Goal: Answer question/provide support: Share knowledge or assist other users

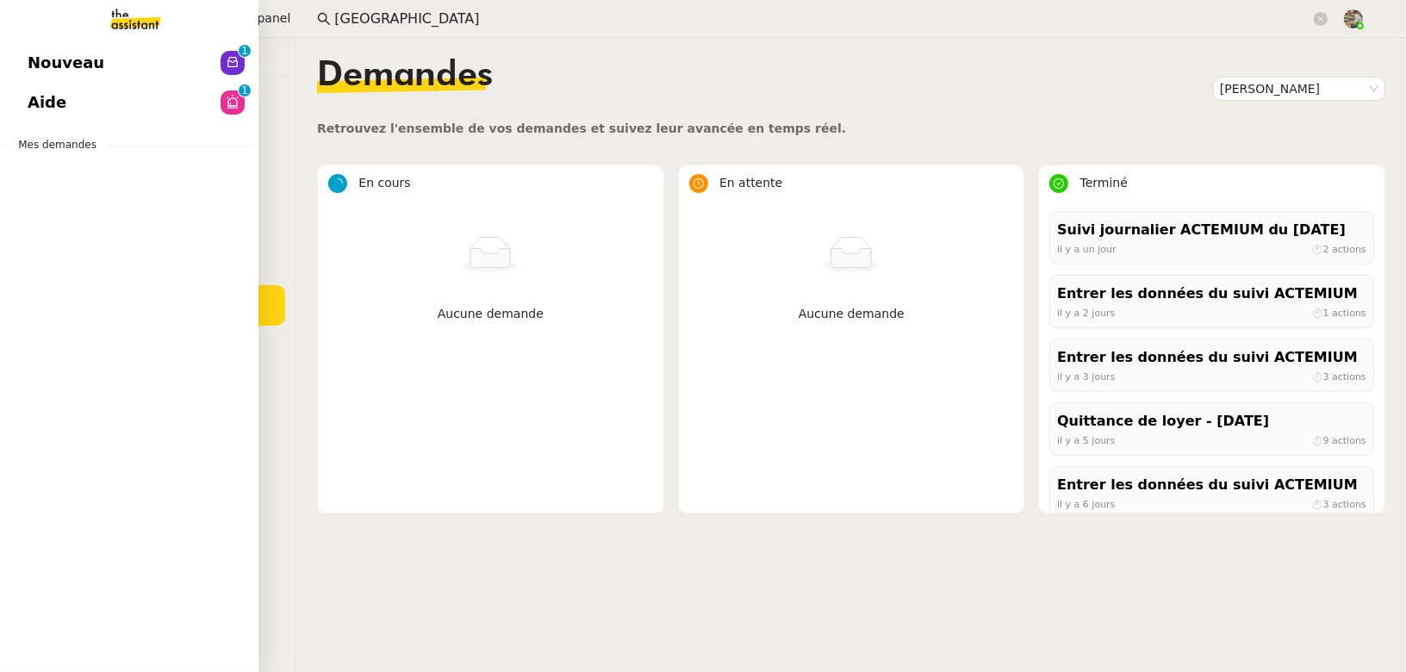
click at [51, 106] on span "Aide" at bounding box center [47, 103] width 39 height 26
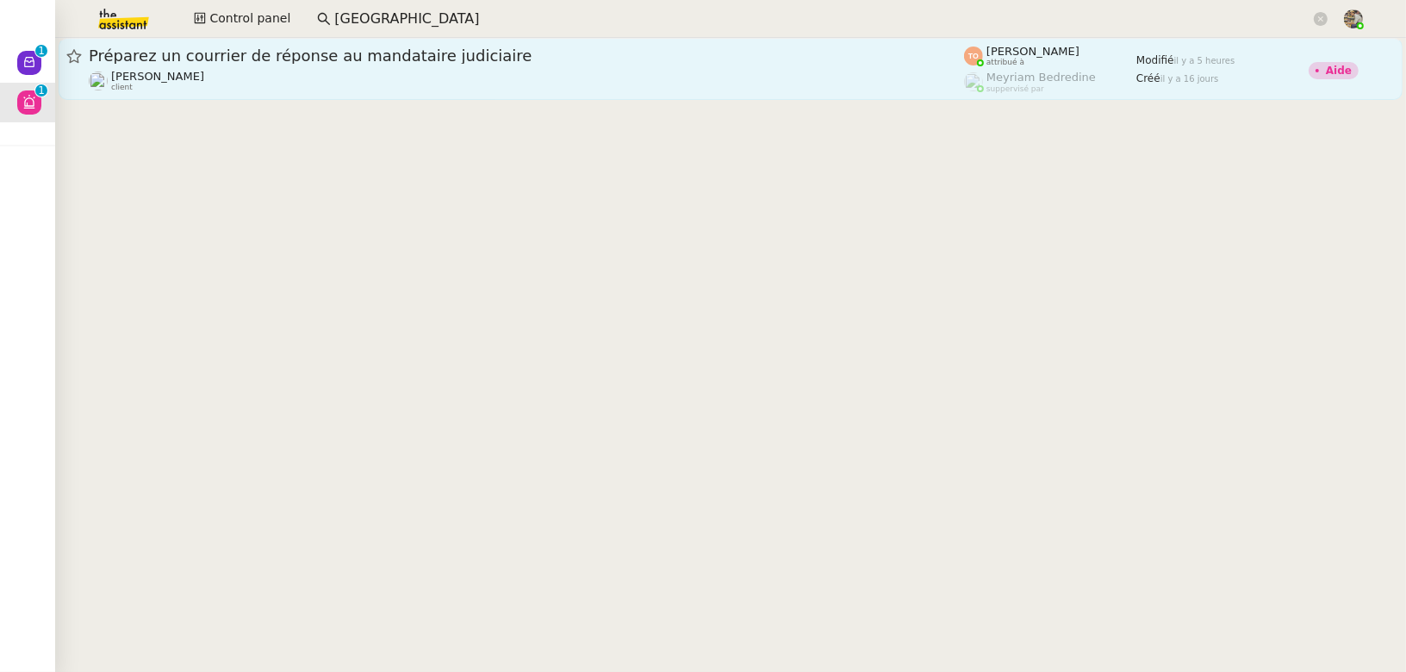
click at [355, 85] on div "Aurélie Trolez client" at bounding box center [526, 81] width 875 height 22
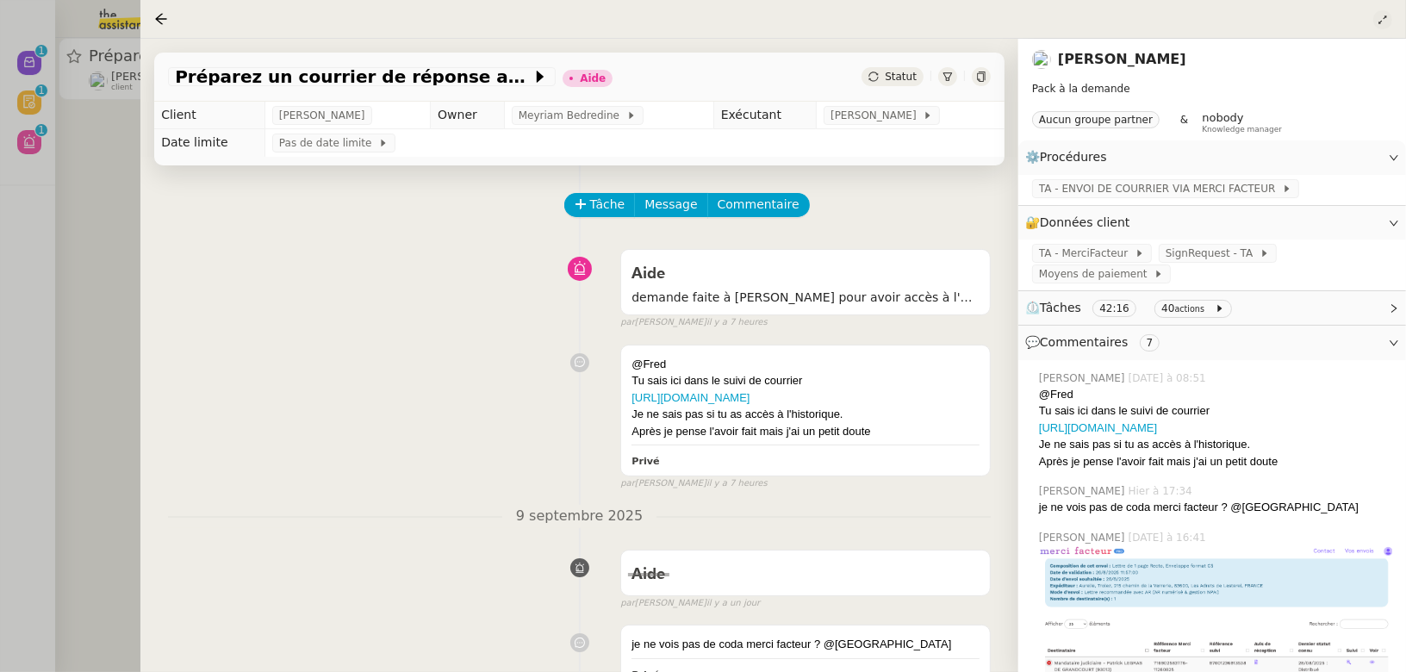
click at [1381, 26] on button at bounding box center [1382, 19] width 19 height 19
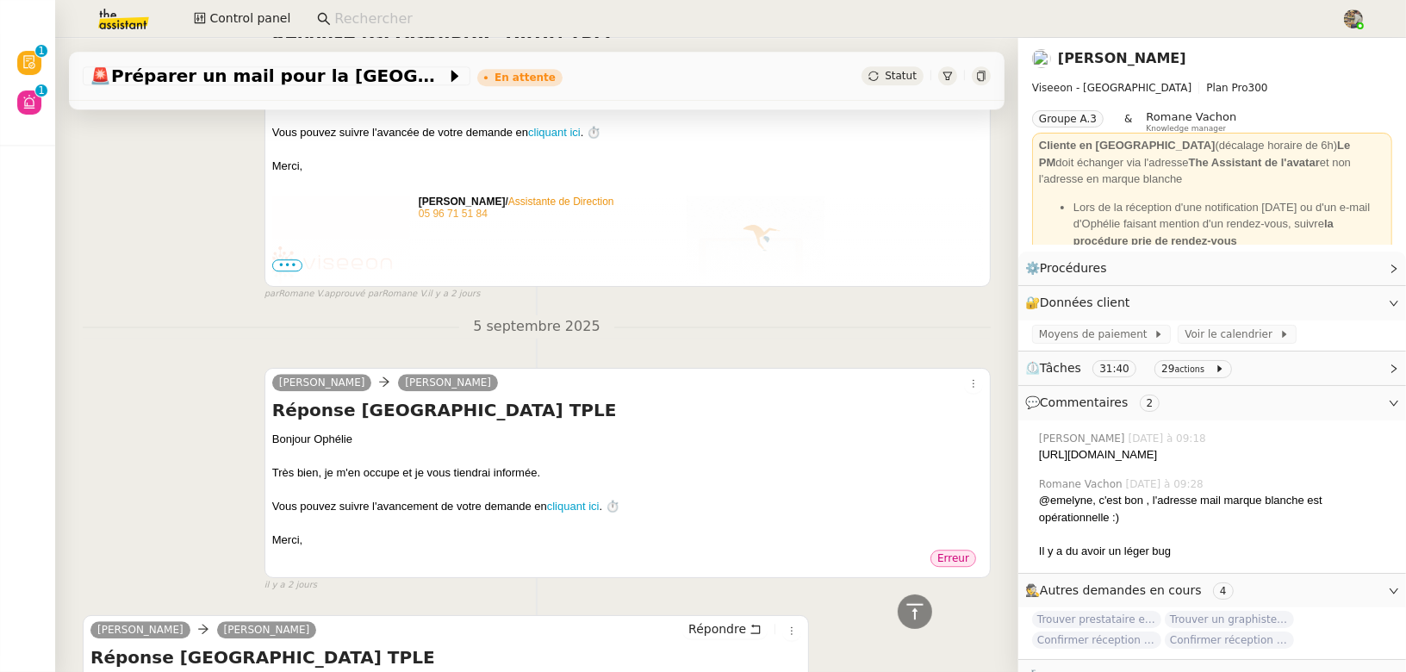
scroll to position [4399, 0]
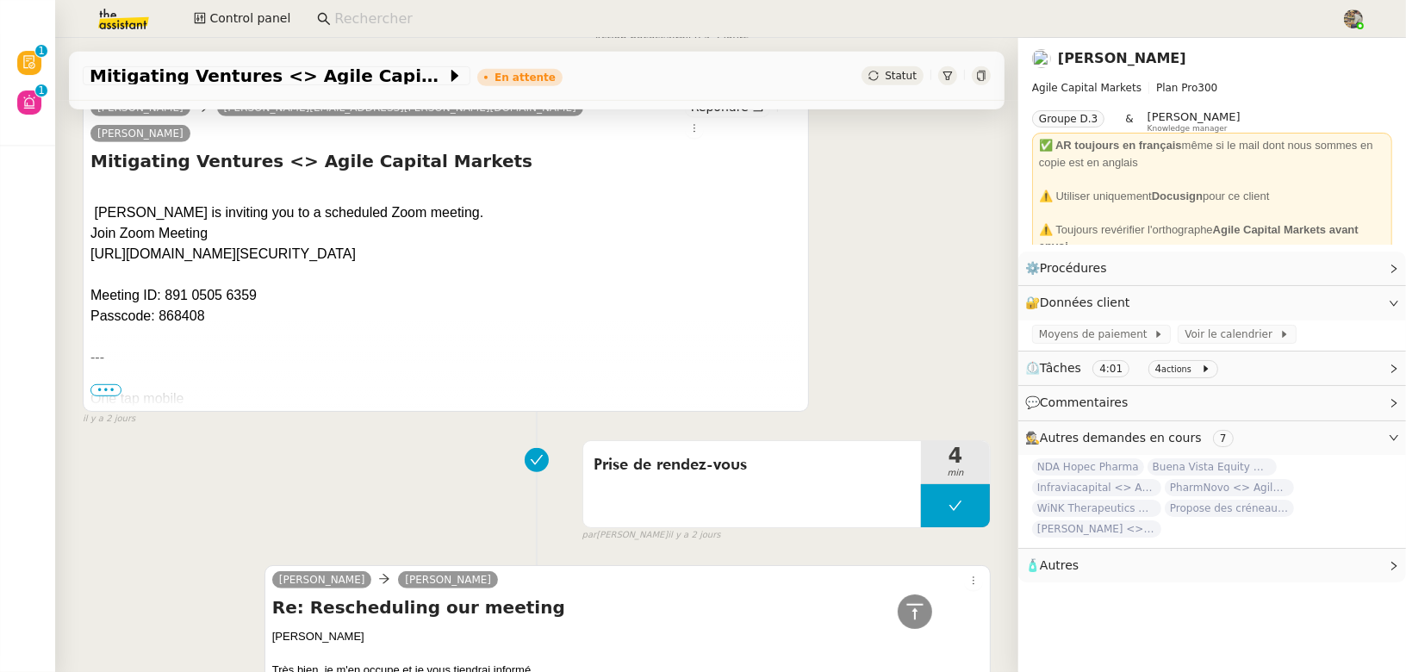
scroll to position [860, 0]
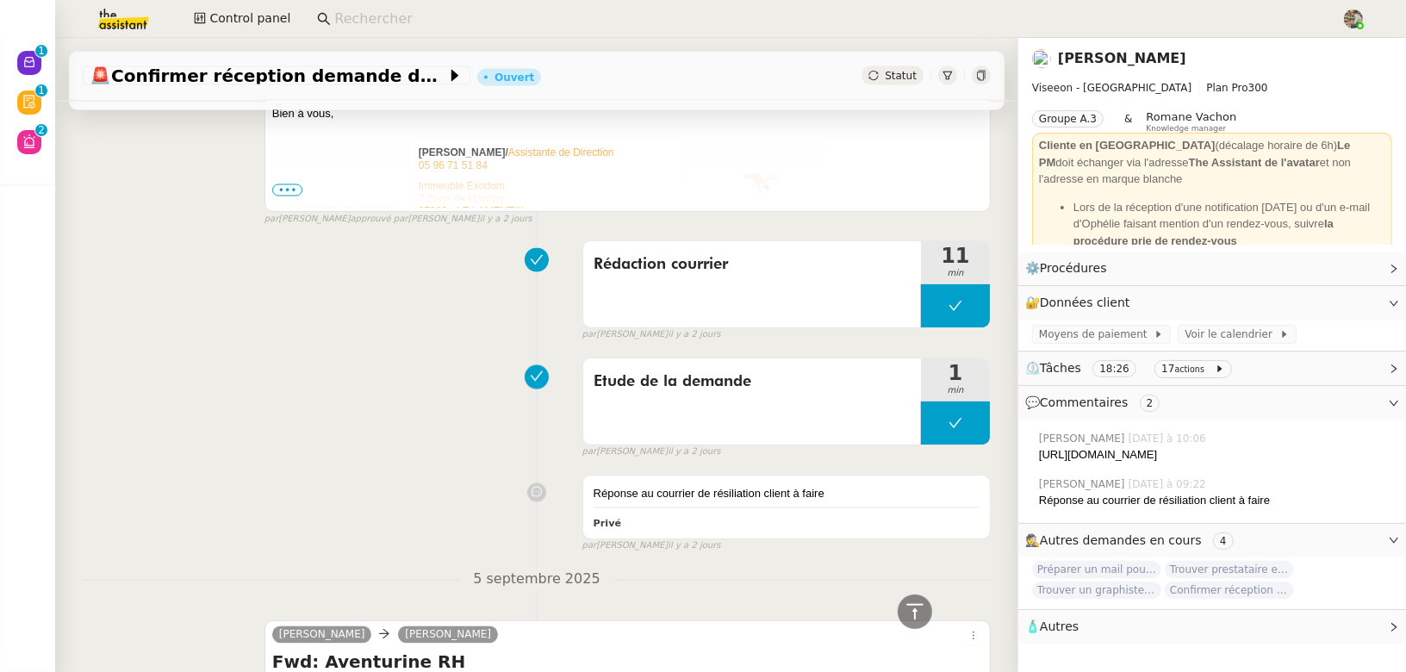
scroll to position [3371, 0]
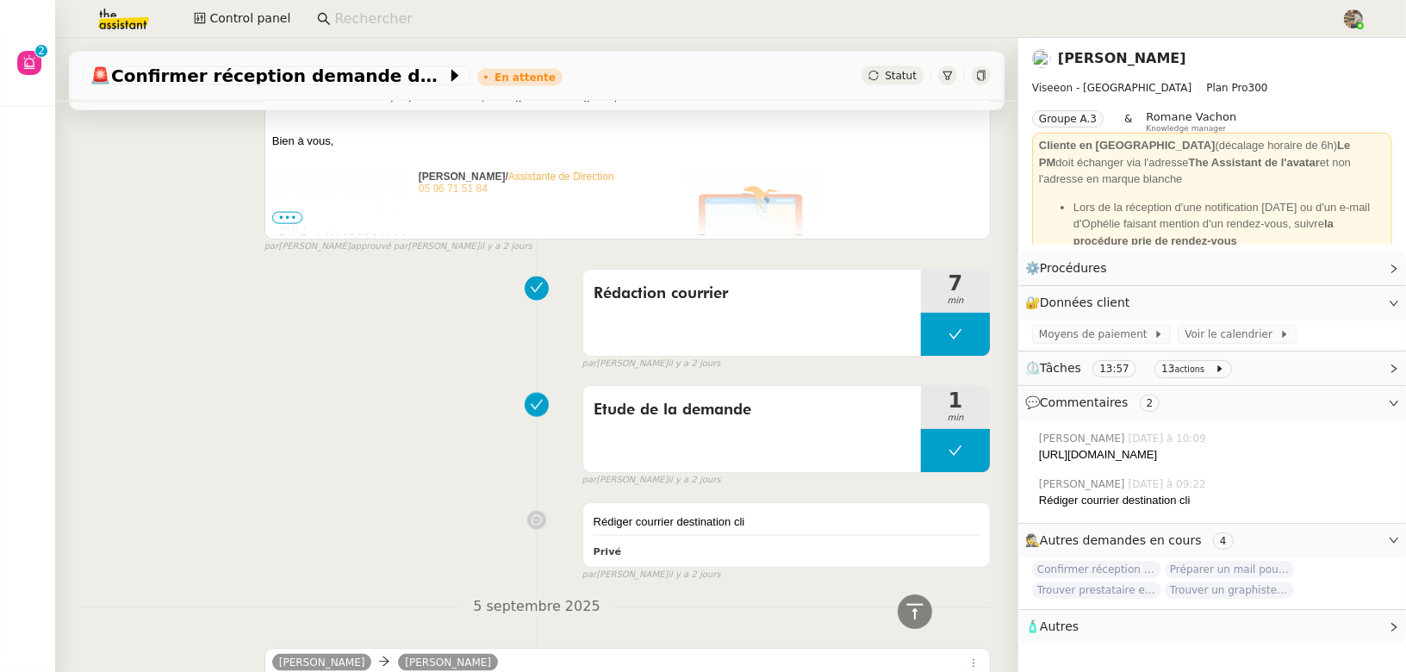
scroll to position [2318, 0]
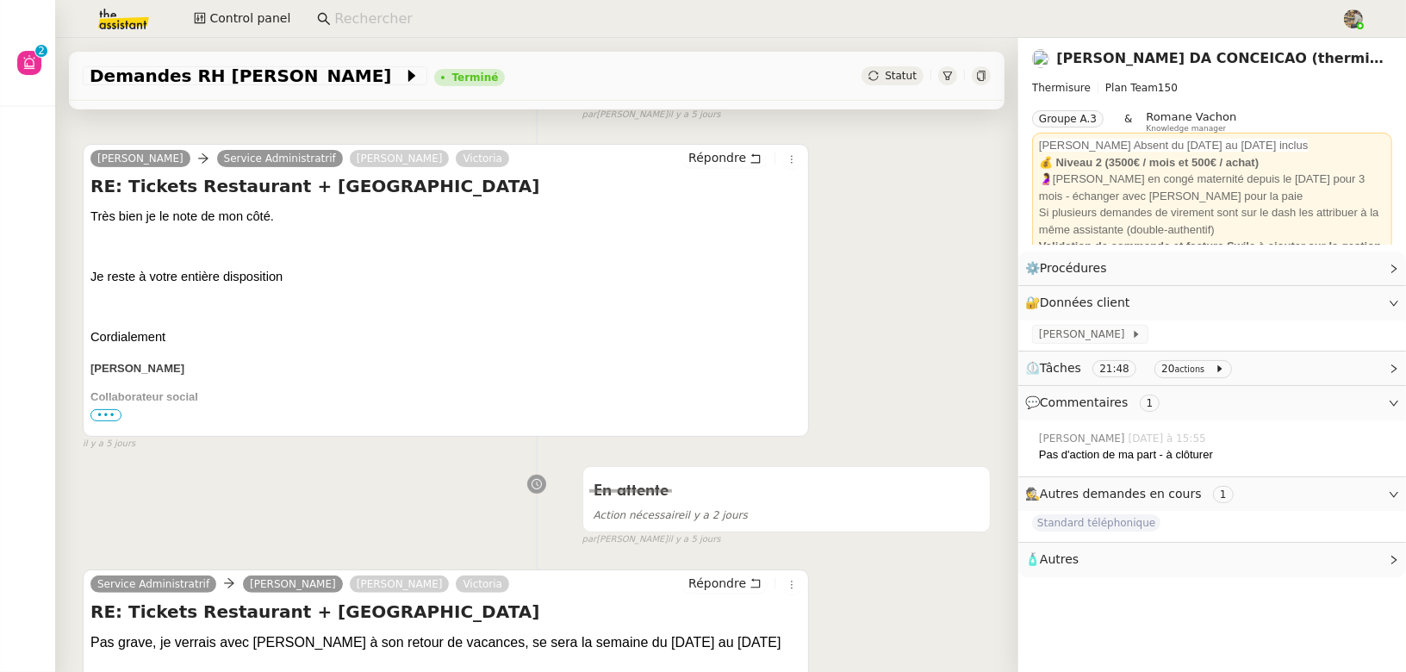
scroll to position [1099, 0]
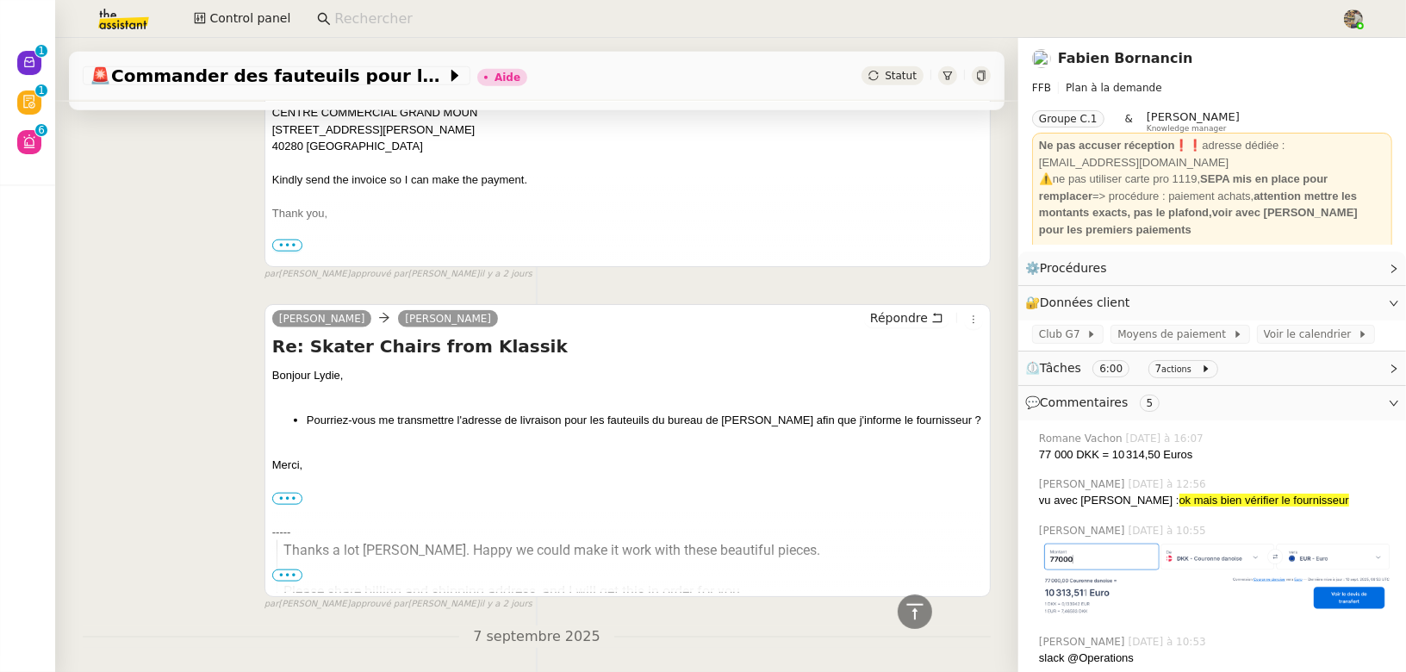
scroll to position [2832, 0]
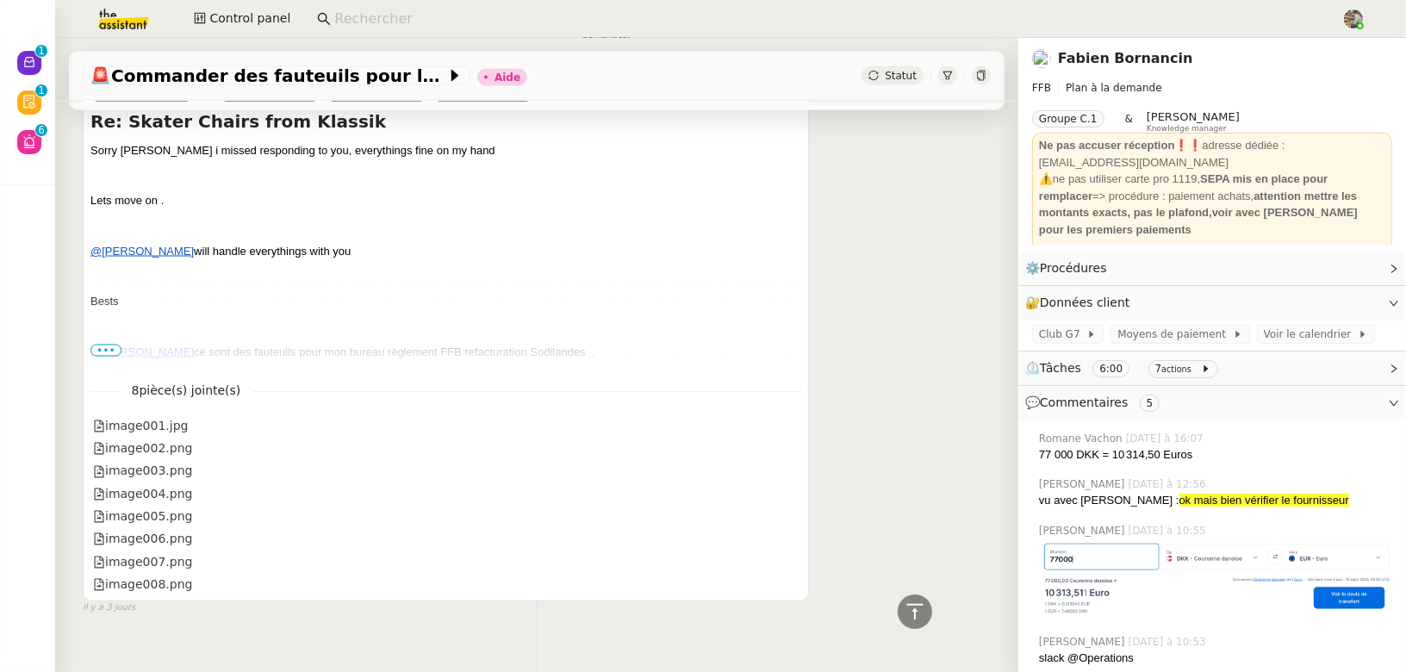
click at [103, 345] on span "•••" at bounding box center [105, 351] width 31 height 12
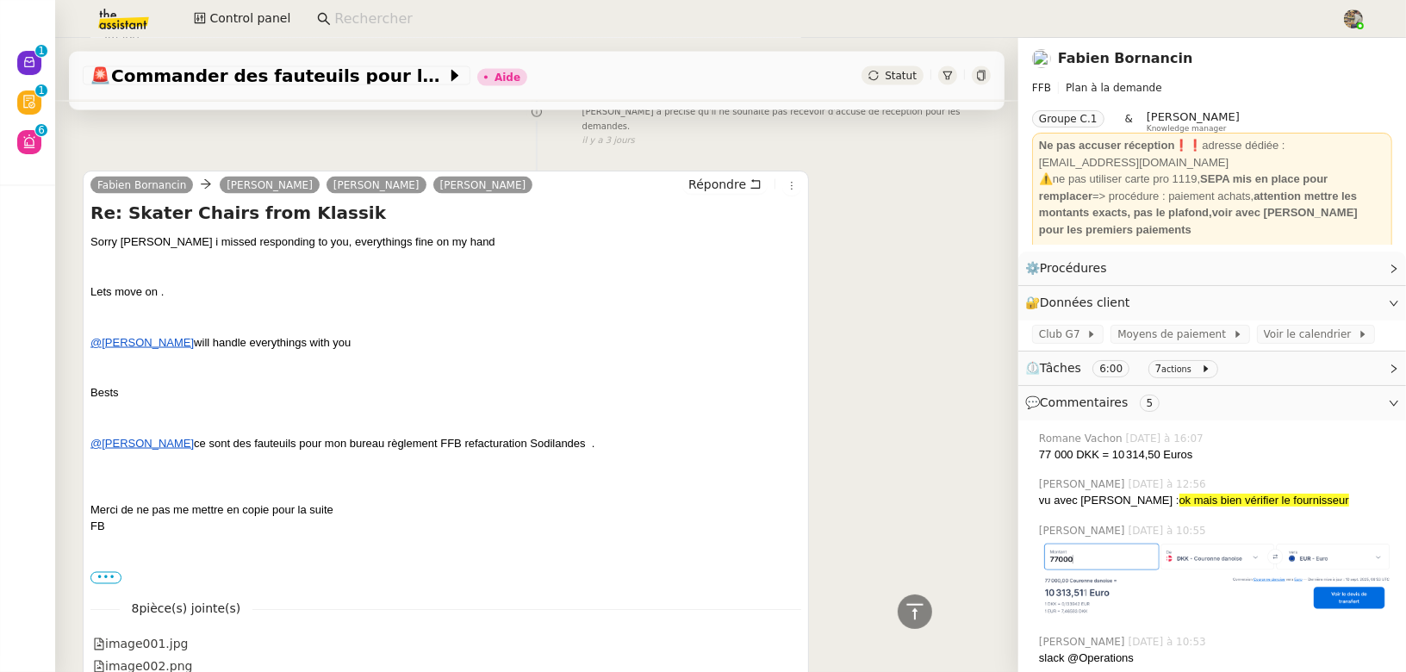
scroll to position [2737, 0]
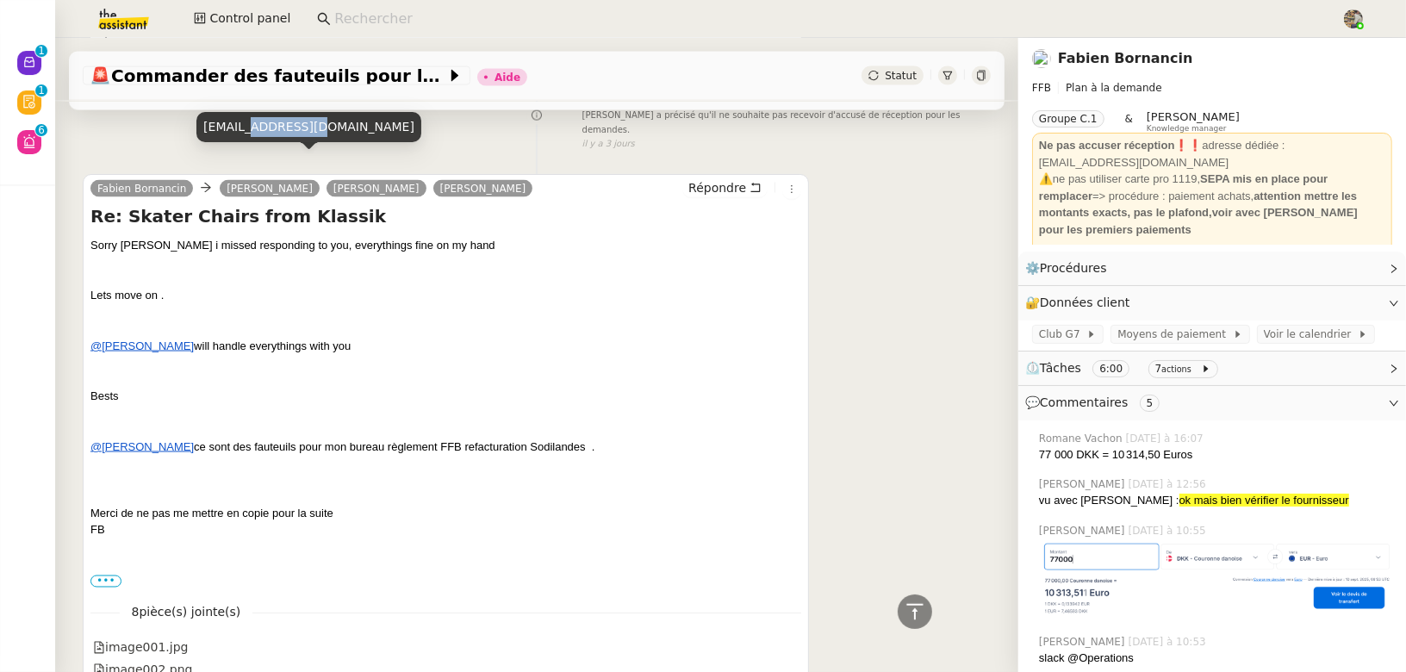
drag, startPoint x: 281, startPoint y: 131, endPoint x: 244, endPoint y: 131, distance: 37.0
click at [244, 131] on div "[EMAIL_ADDRESS][DOMAIN_NAME]" at bounding box center [308, 127] width 225 height 30
copy div "[DOMAIN_NAME]"
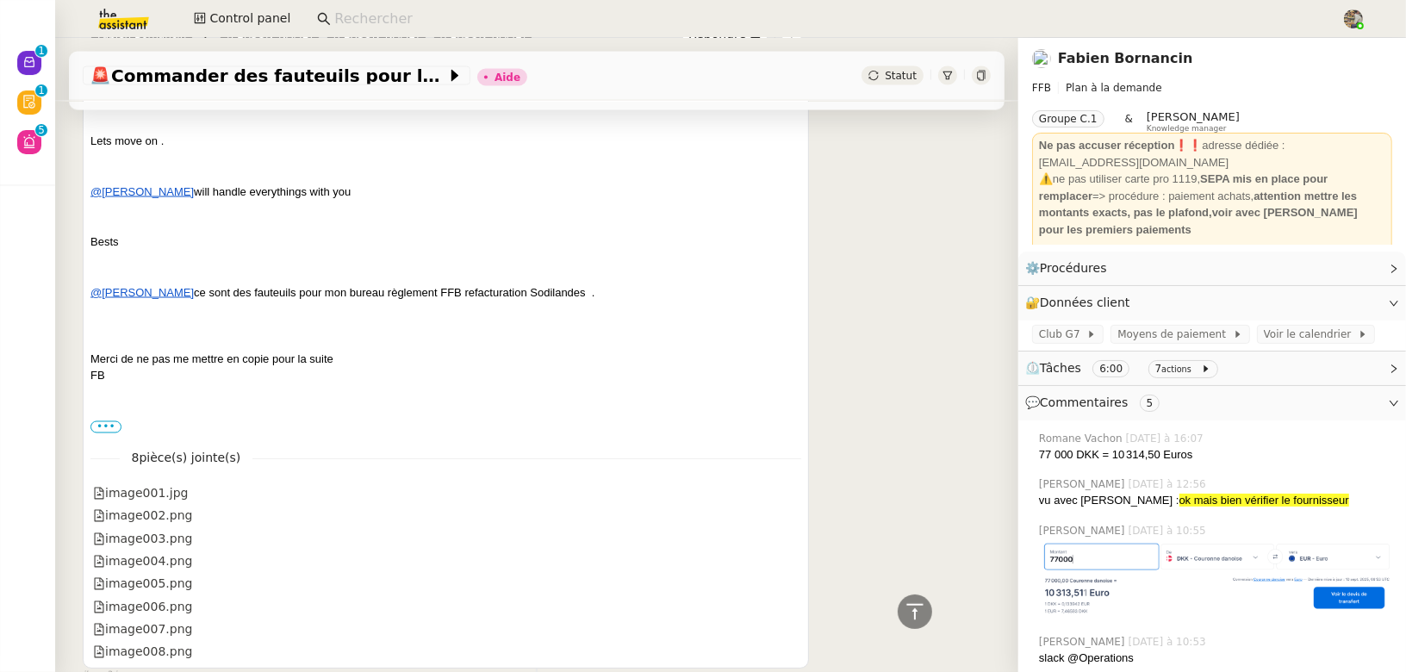
scroll to position [2959, 0]
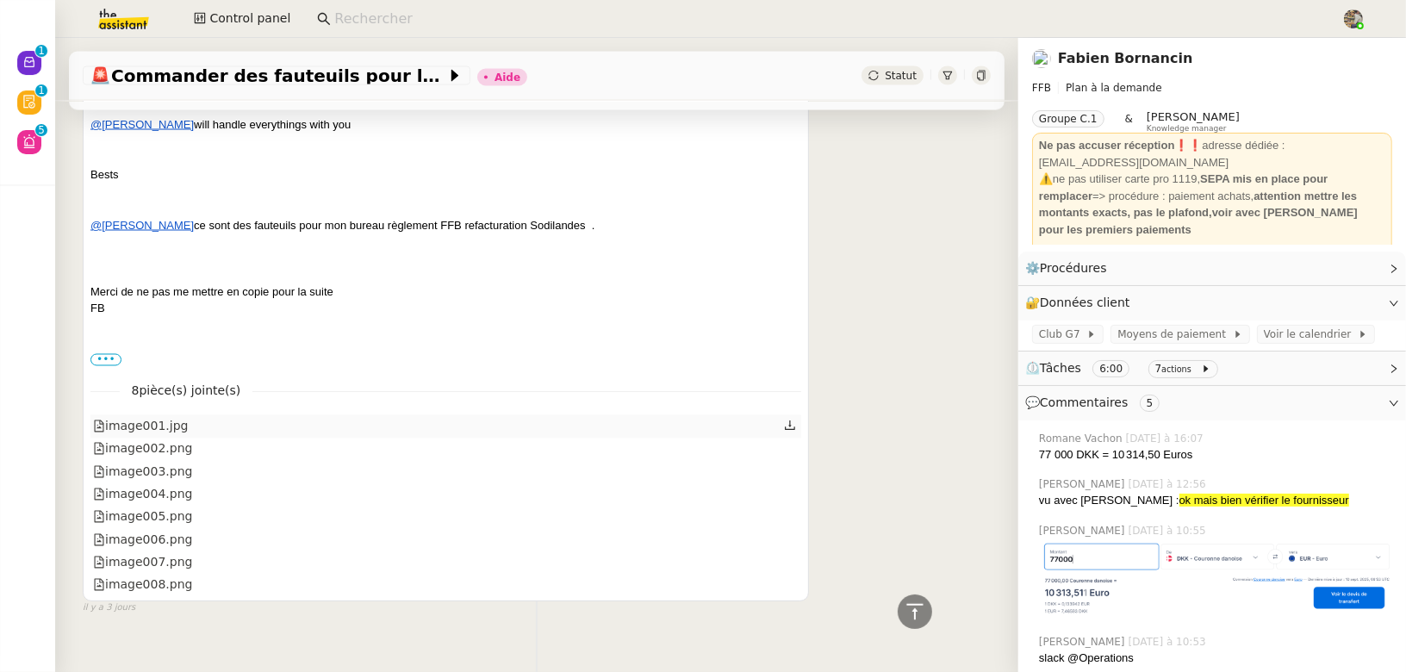
click at [146, 417] on div "image001.jpg" at bounding box center [140, 427] width 95 height 20
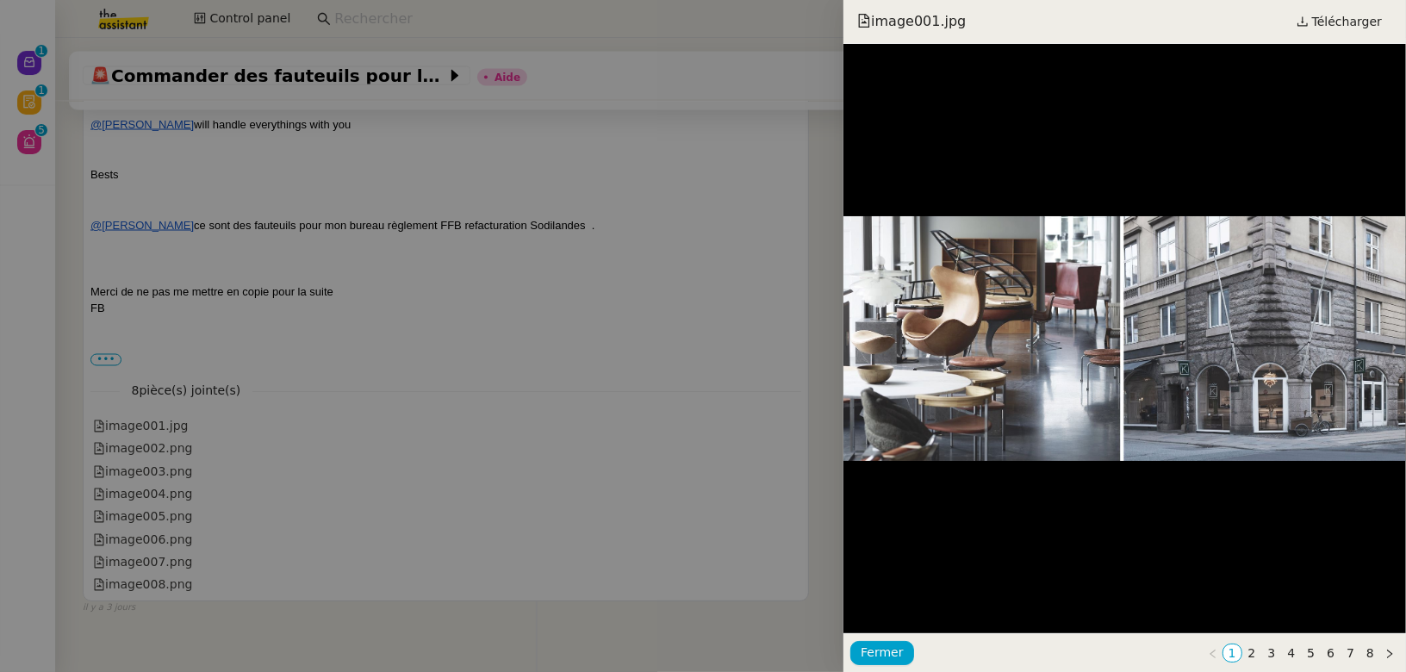
click at [164, 425] on div at bounding box center [703, 336] width 1406 height 672
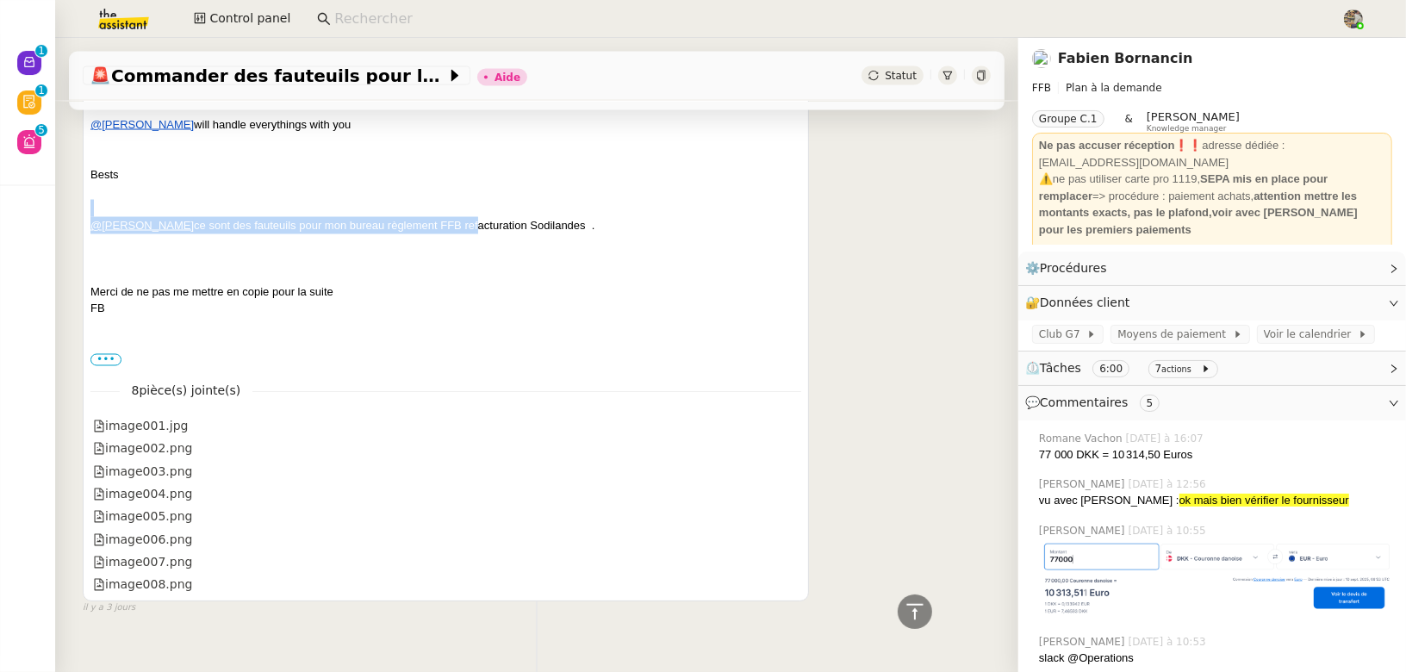
drag, startPoint x: 625, startPoint y: 182, endPoint x: 437, endPoint y: 194, distance: 188.2
click at [439, 194] on div "Sorry [PERSON_NAME] missed responding to you, everythings fine on my hand Lets …" at bounding box center [445, 167] width 711 height 302
click at [512, 219] on span "ce sont des fauteuils pour mon bureau règlement FFB refacturation Sodilandes ." at bounding box center [394, 225] width 401 height 13
drag, startPoint x: 626, startPoint y: 198, endPoint x: 371, endPoint y: 199, distance: 254.2
click at [371, 217] on div "@[PERSON_NAME] ce sont des fauteuils pour mon bureau règlement FFB refacturatio…" at bounding box center [445, 225] width 711 height 17
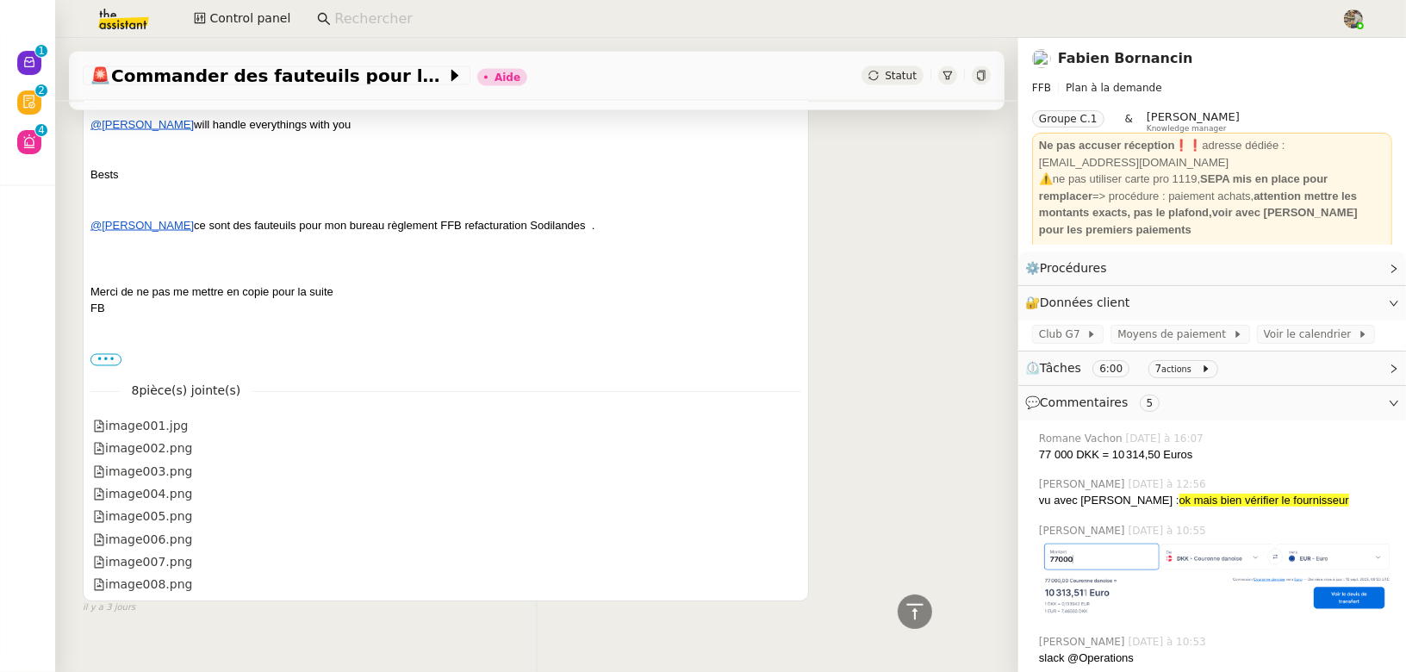
copy span "règlement FFB refacturation Sodilandes ."
click at [105, 354] on label "•••" at bounding box center [105, 360] width 31 height 12
click at [0, 0] on input "•••" at bounding box center [0, 0] width 0 height 0
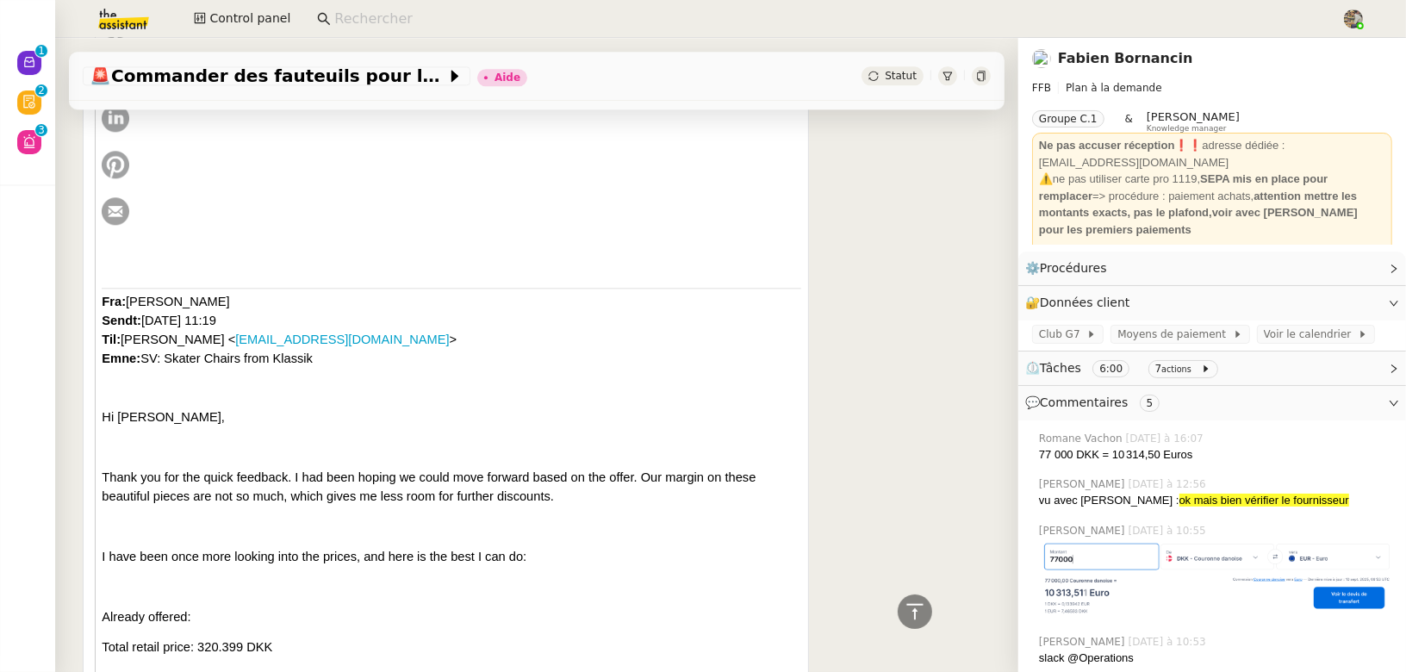
scroll to position [4088, 0]
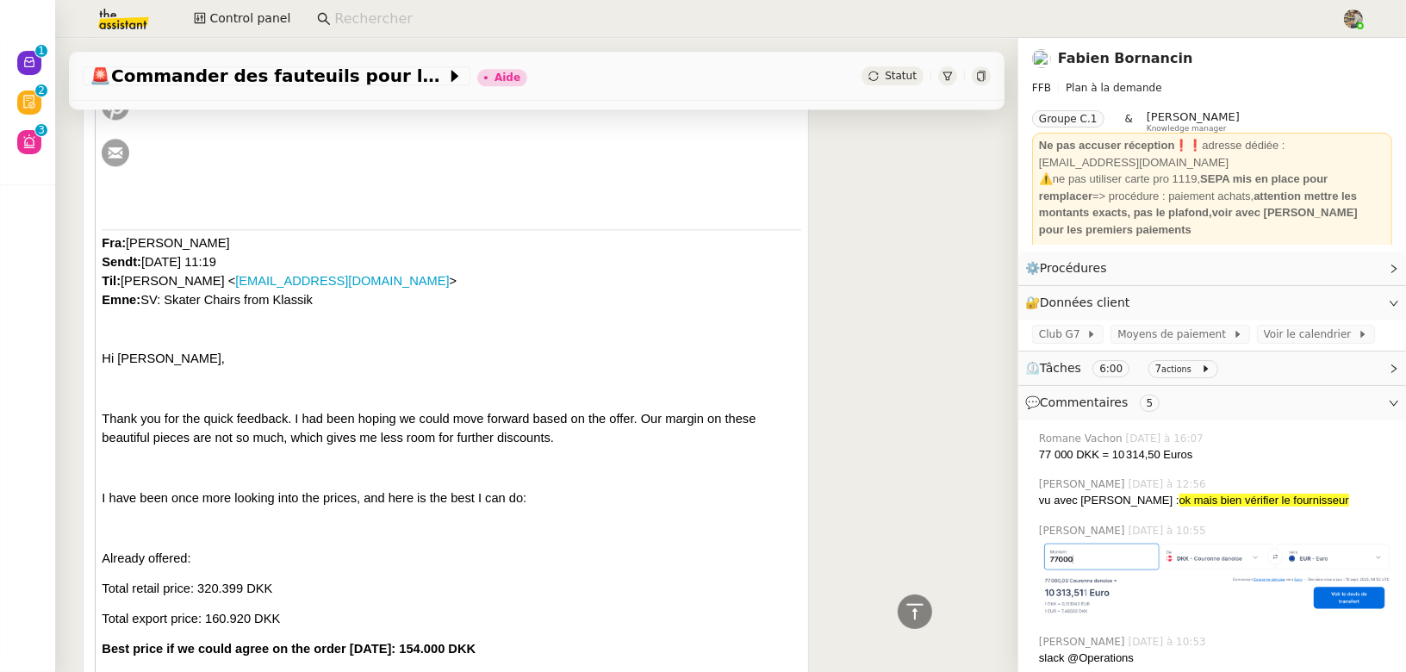
click at [1093, 62] on link "Fabien Bornancin" at bounding box center [1125, 58] width 135 height 16
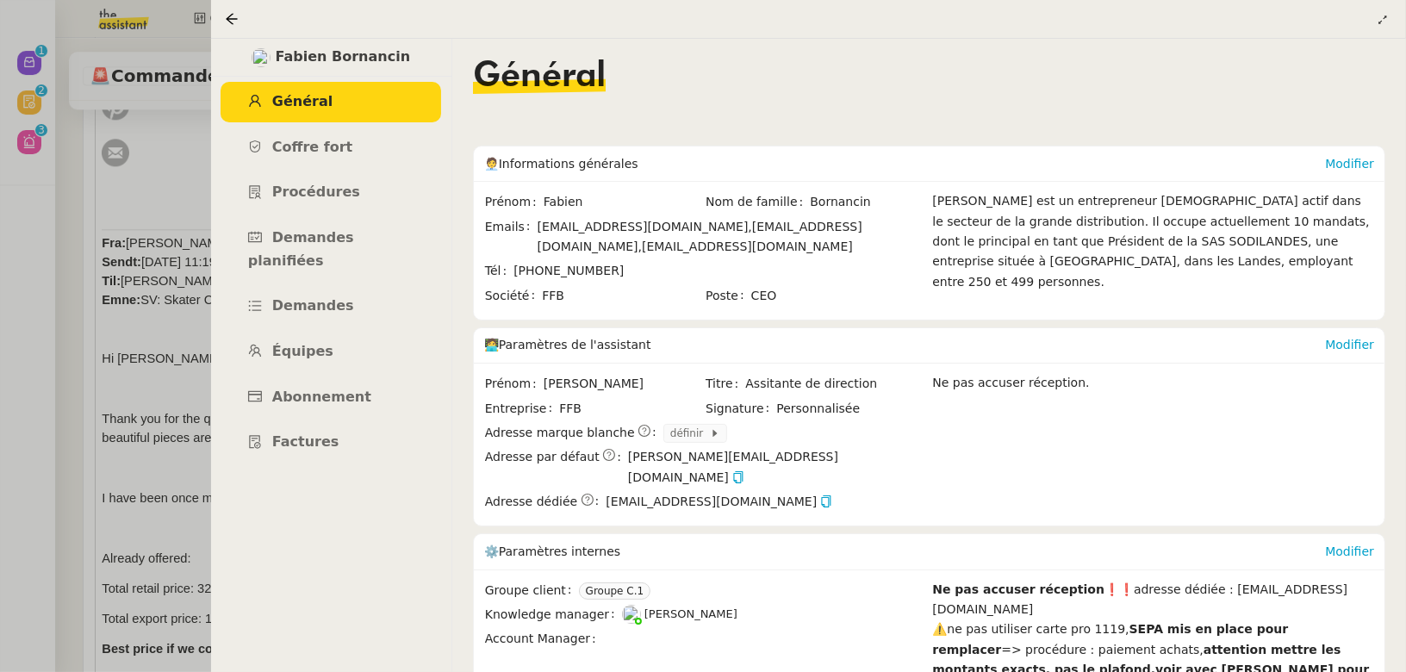
drag, startPoint x: 657, startPoint y: 223, endPoint x: 524, endPoint y: 223, distance: 133.6
click at [524, 223] on div "Emails [EMAIL_ADDRESS][DOMAIN_NAME], [EMAIL_ADDRESS][DOMAIN_NAME], [DOMAIN_NAME…" at bounding box center [705, 237] width 440 height 40
copy div "[EMAIL_ADDRESS][DOMAIN_NAME]"
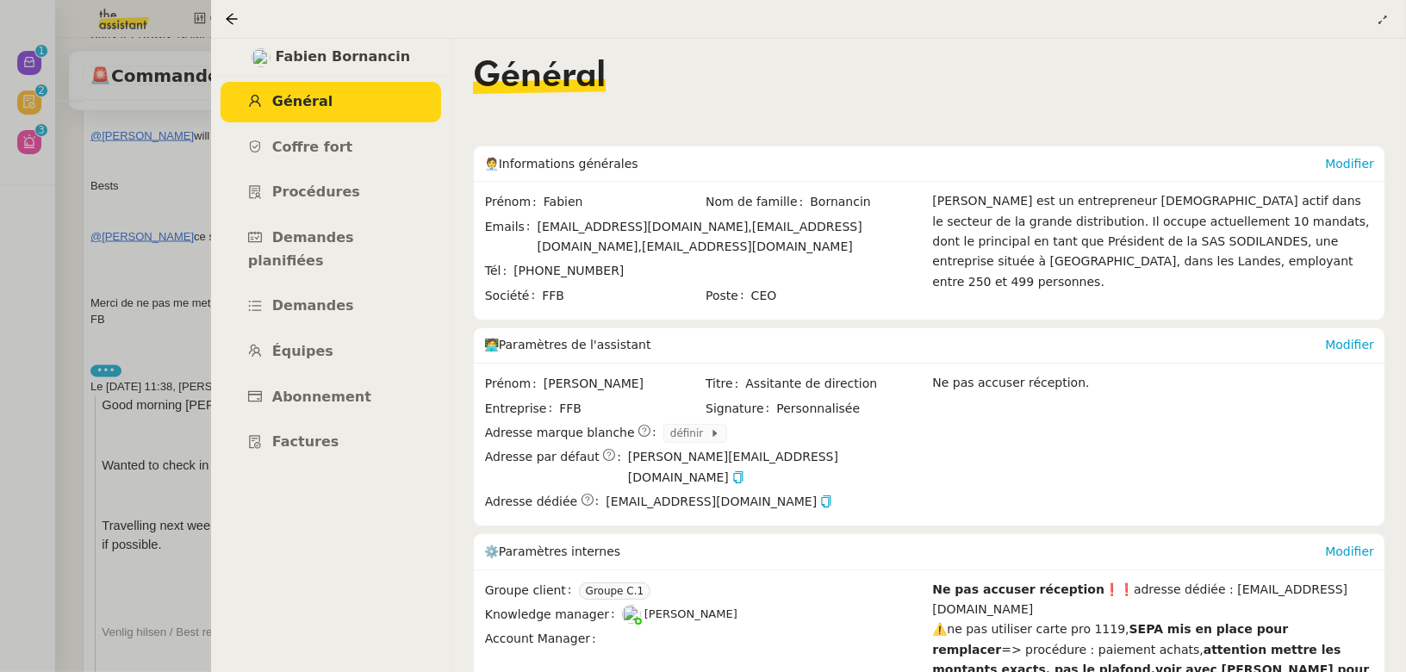
click at [91, 317] on div at bounding box center [703, 336] width 1406 height 672
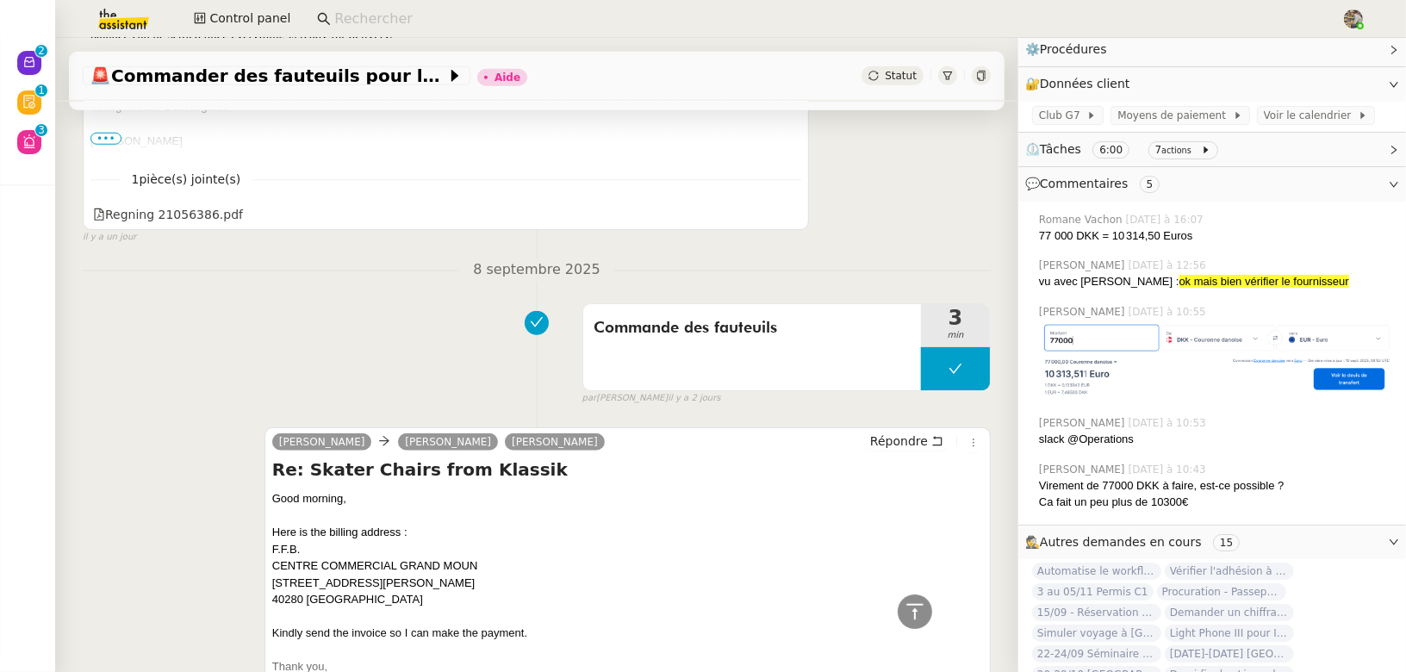
scroll to position [1096, 0]
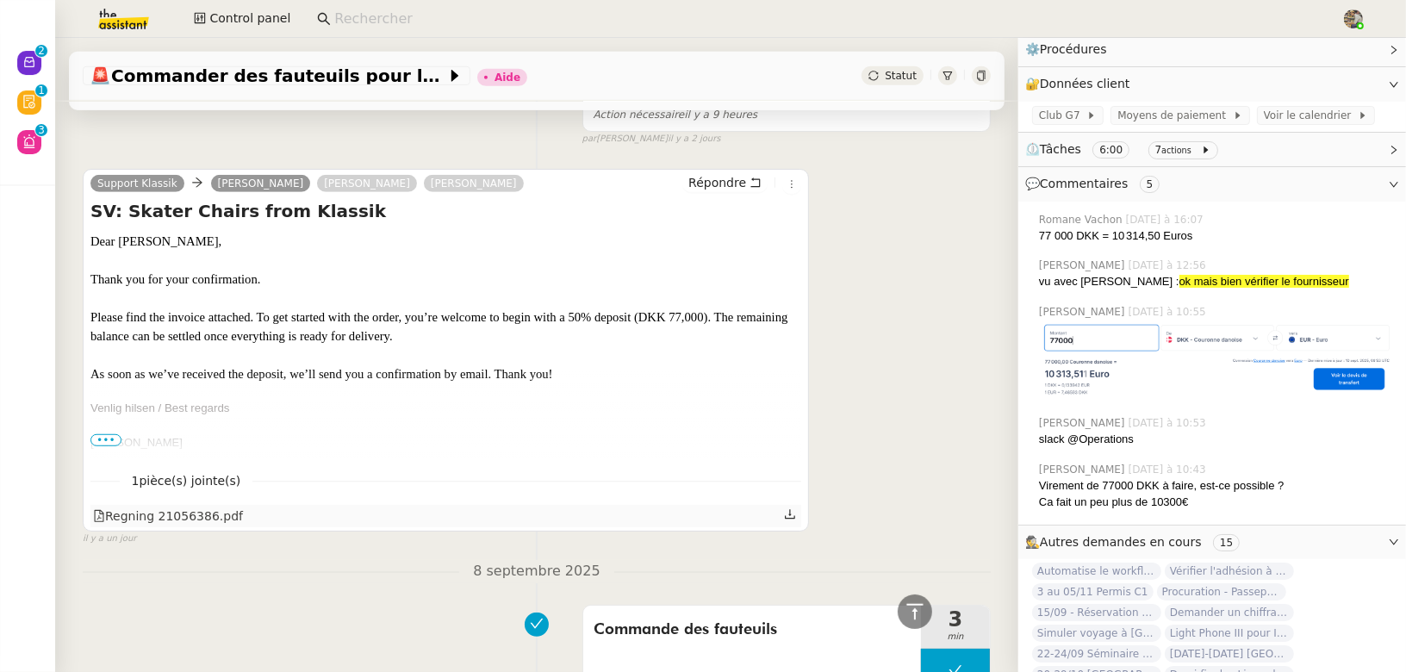
click at [177, 507] on div "Regning 21056386.pdf" at bounding box center [168, 517] width 150 height 20
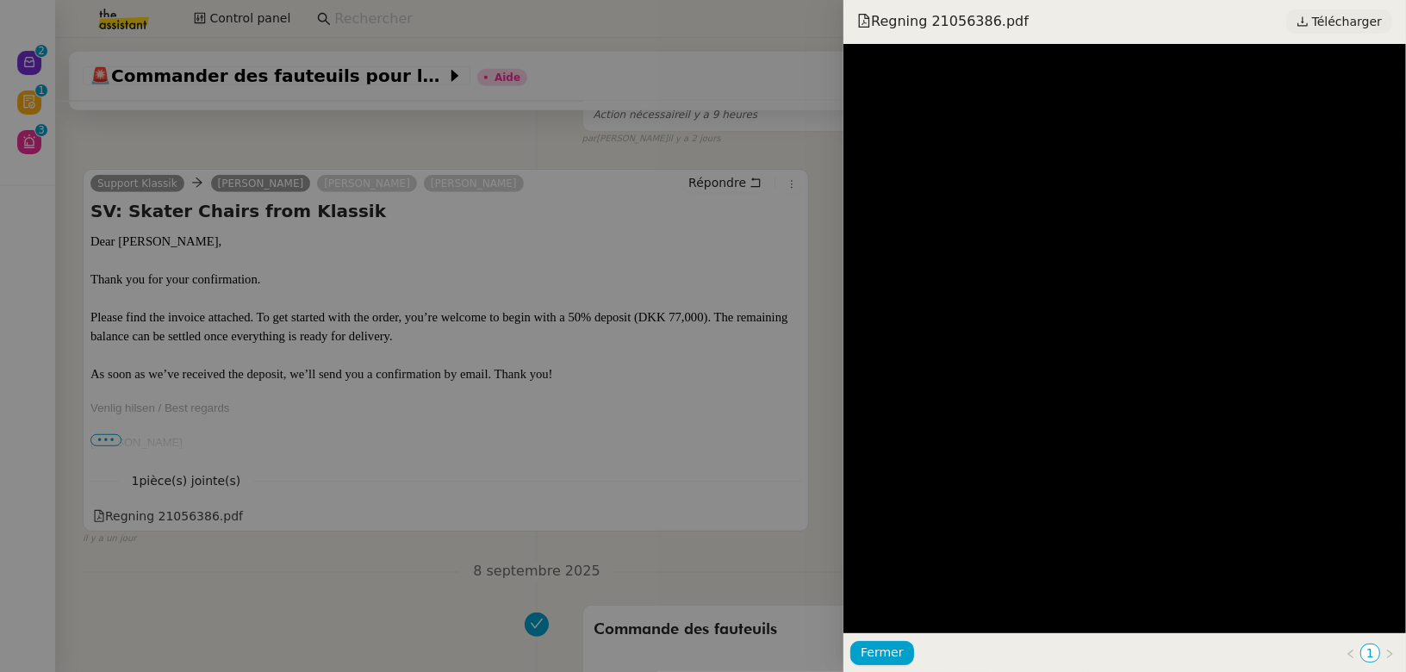
click at [1325, 22] on span "Télécharger" at bounding box center [1347, 21] width 70 height 22
click at [652, 333] on div at bounding box center [703, 336] width 1406 height 672
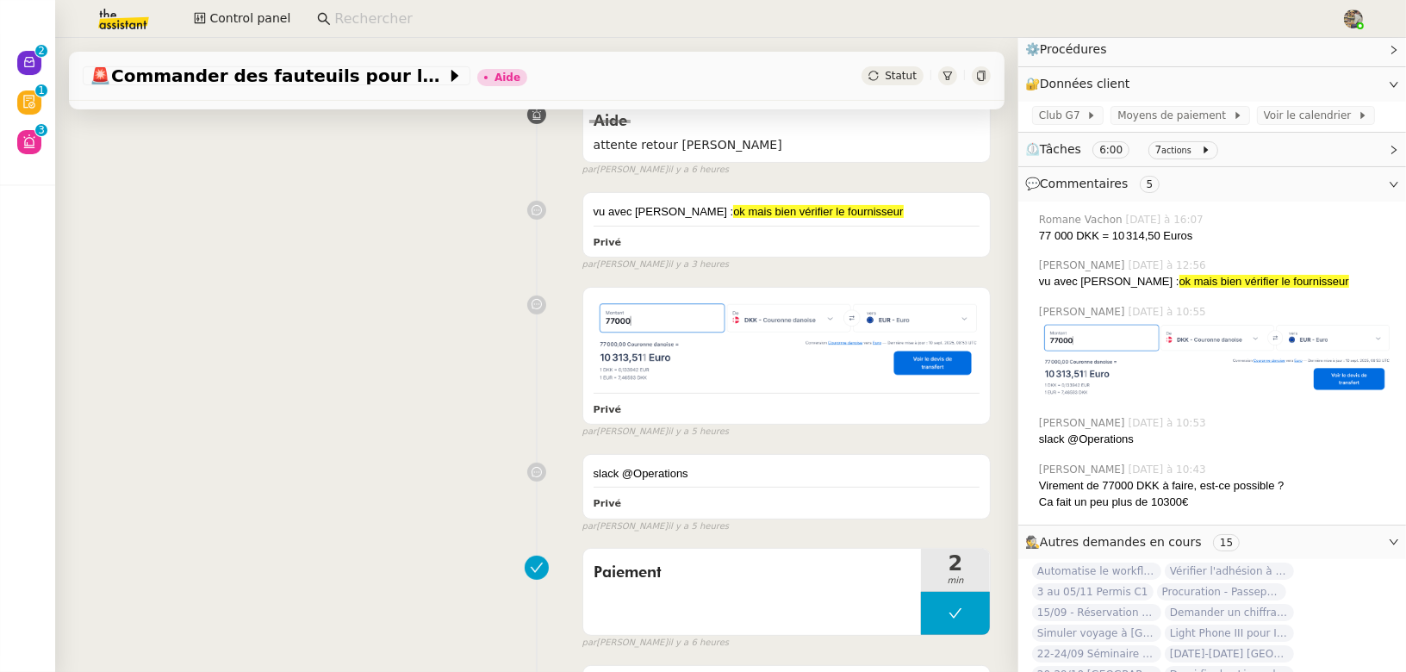
scroll to position [0, 0]
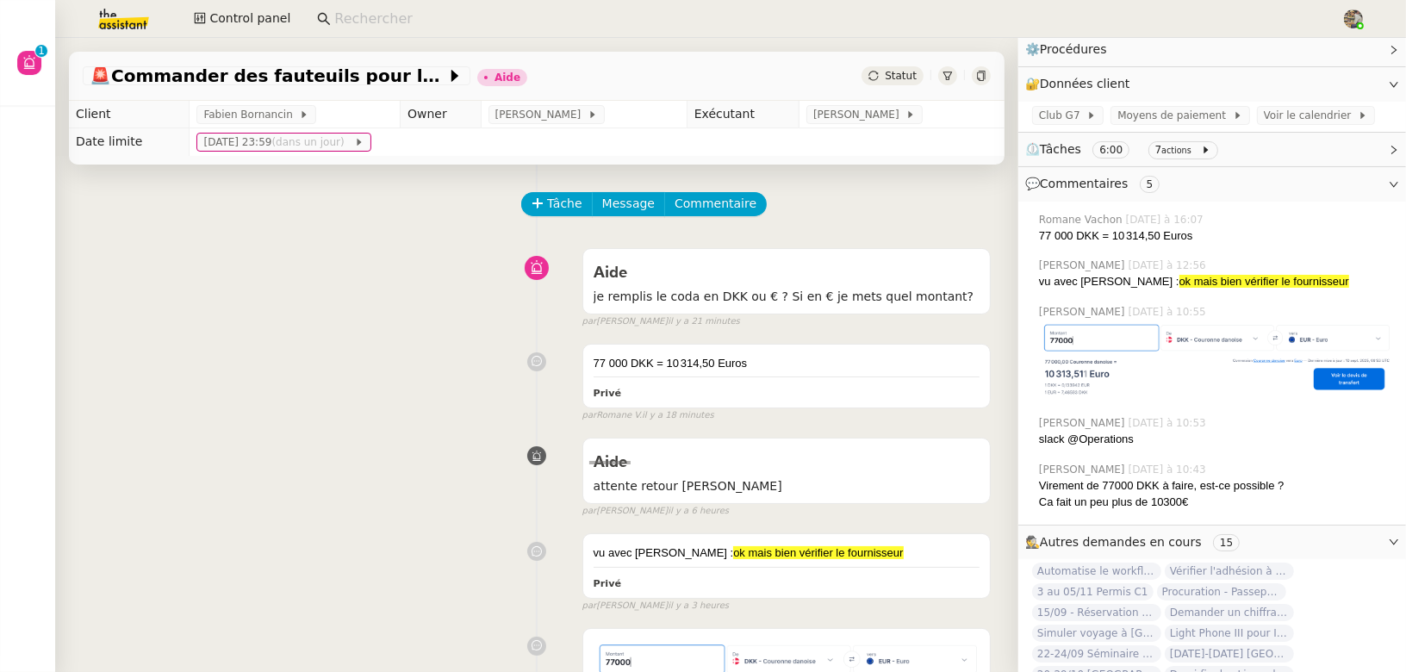
click at [476, 15] on input at bounding box center [829, 19] width 990 height 23
paste input "K L A S S I K"
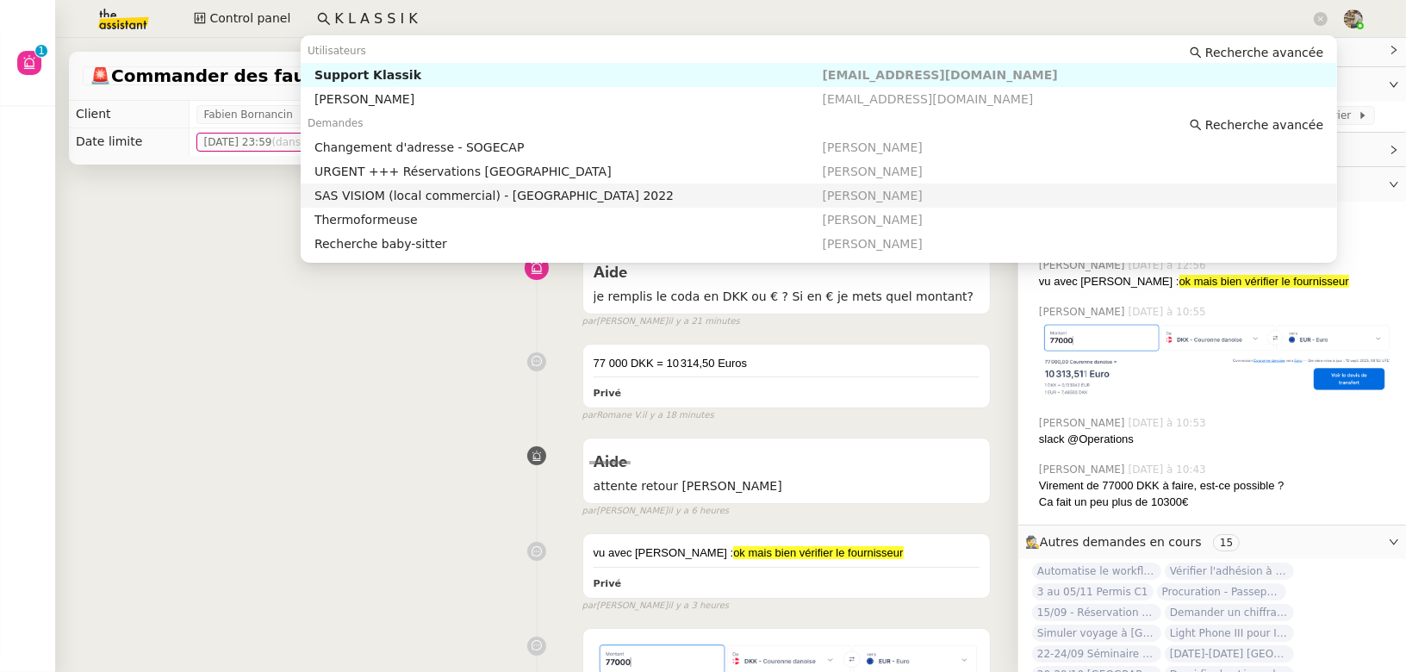
click at [396, 20] on input "K L A S S I K" at bounding box center [822, 19] width 976 height 23
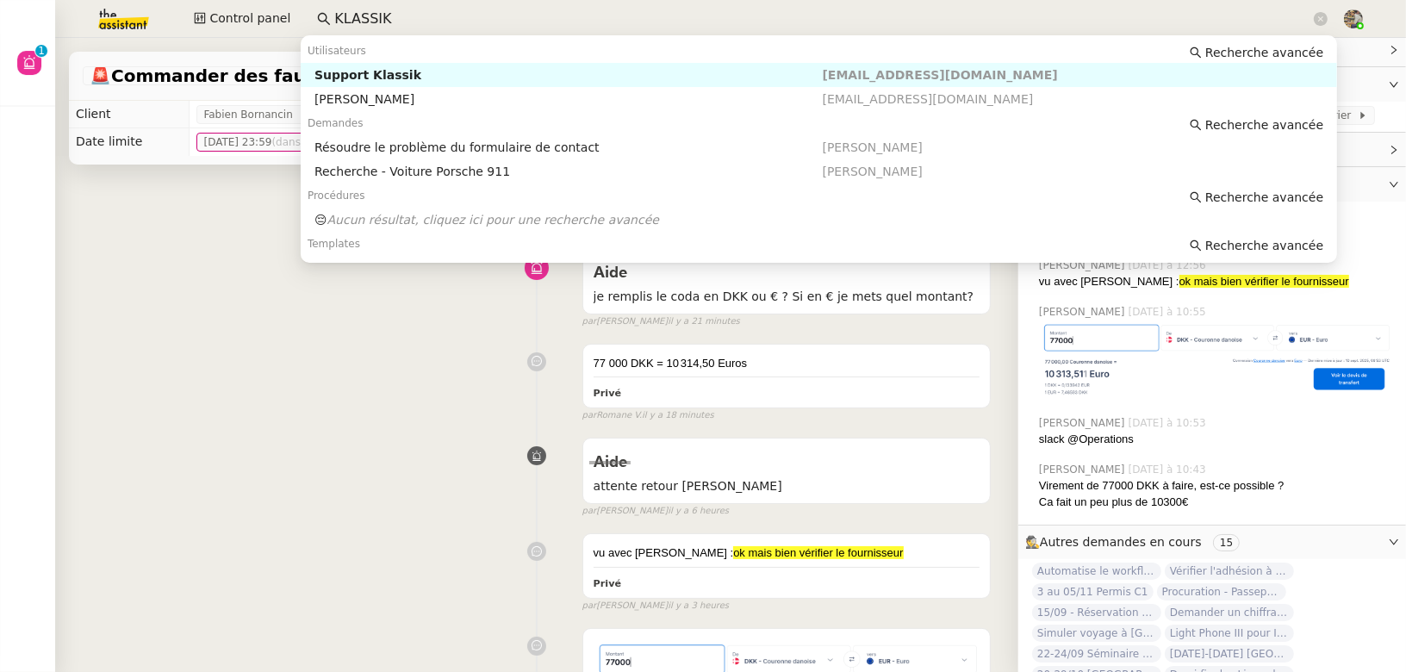
type input "KLASSIK"
click at [326, 16] on nz-input-group "KLASSIK" at bounding box center [823, 19] width 1030 height 26
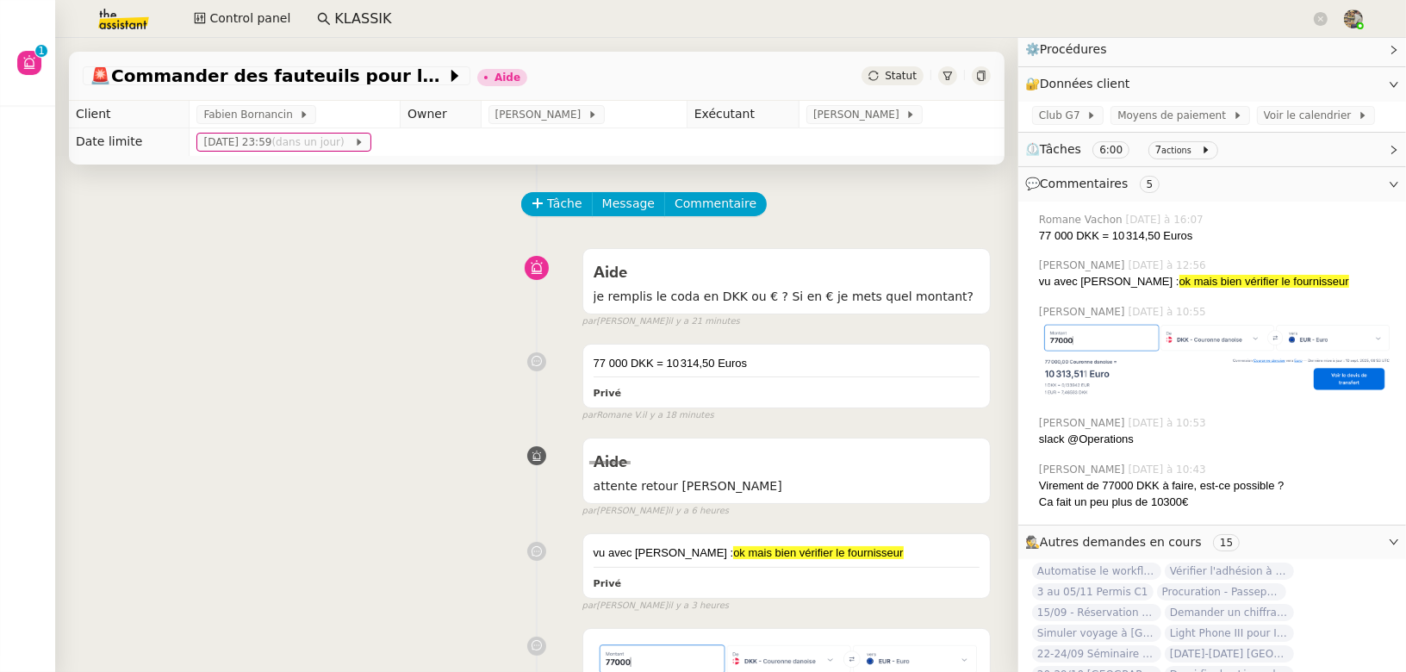
click at [326, 16] on nz-input-group "KLASSIK" at bounding box center [823, 19] width 1030 height 26
click at [347, 14] on input "KLASSIK" at bounding box center [822, 19] width 976 height 23
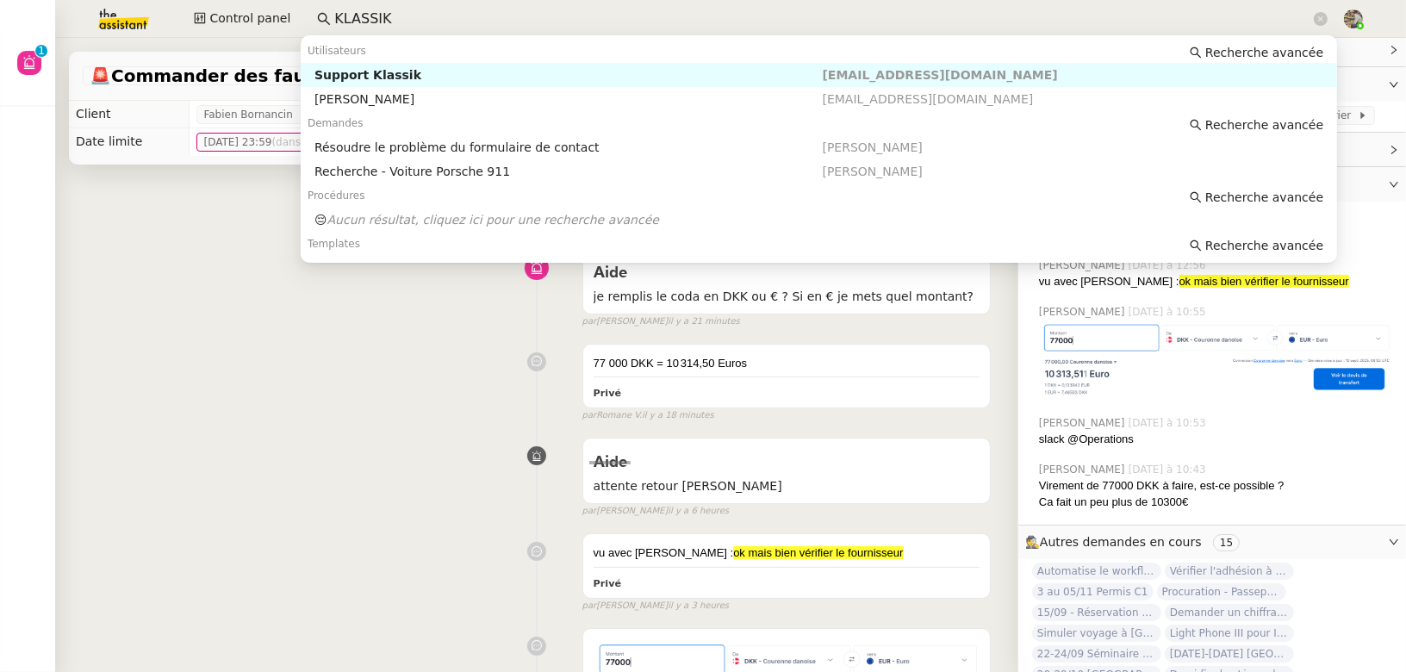
click at [347, 14] on input "KLASSIK" at bounding box center [822, 19] width 976 height 23
click at [364, 148] on div "Résoudre le problème du formulaire de contact" at bounding box center [568, 148] width 508 height 16
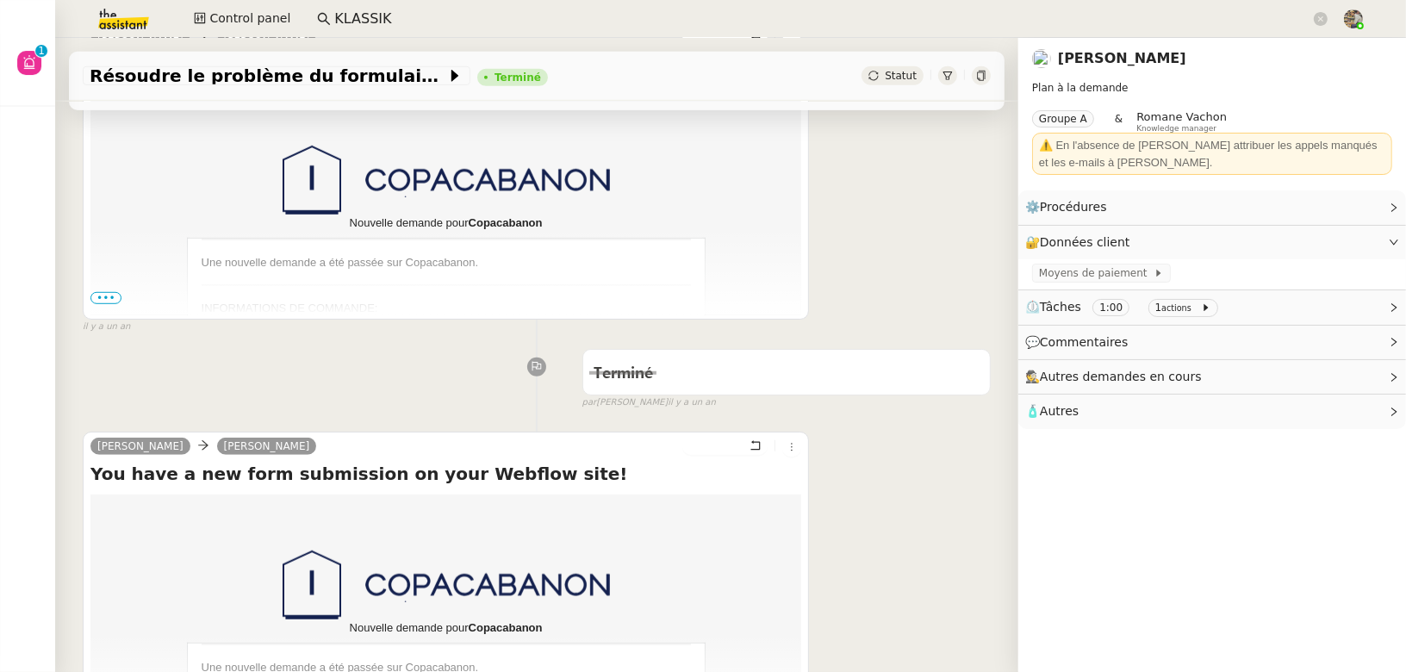
scroll to position [1535, 0]
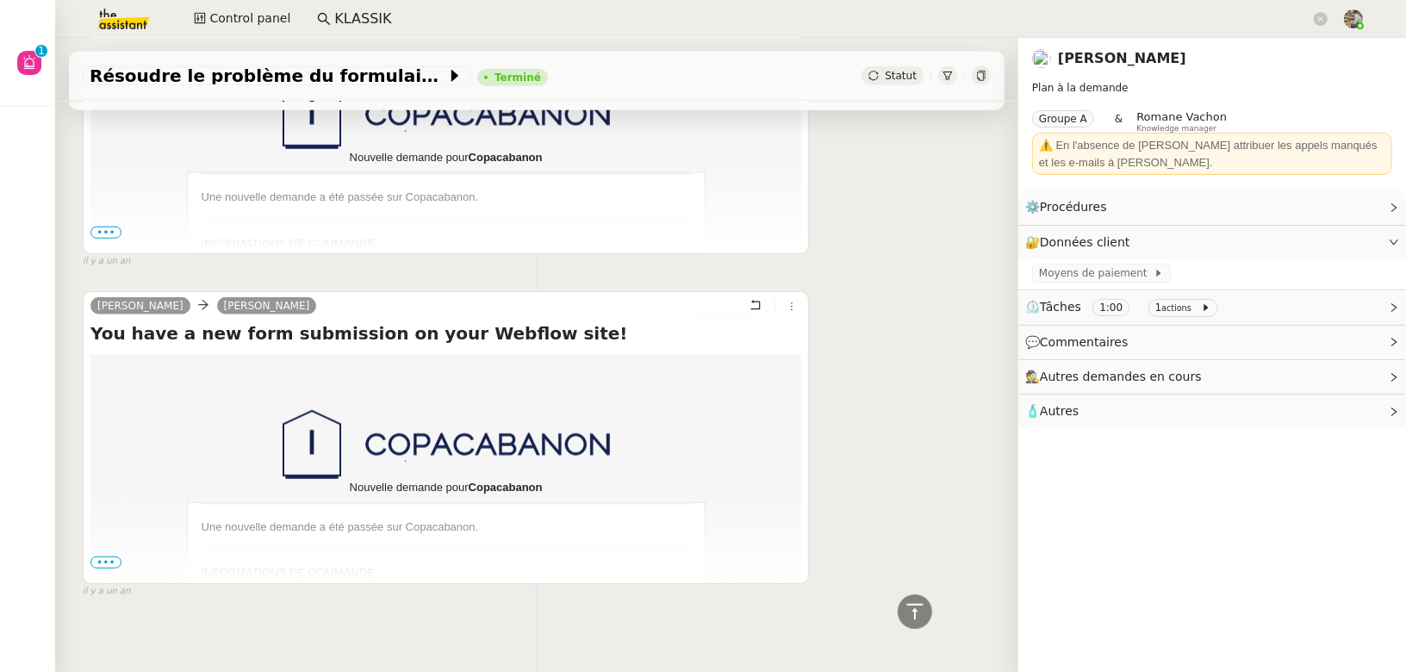
click at [487, 23] on input "KLASSIK" at bounding box center [822, 19] width 976 height 23
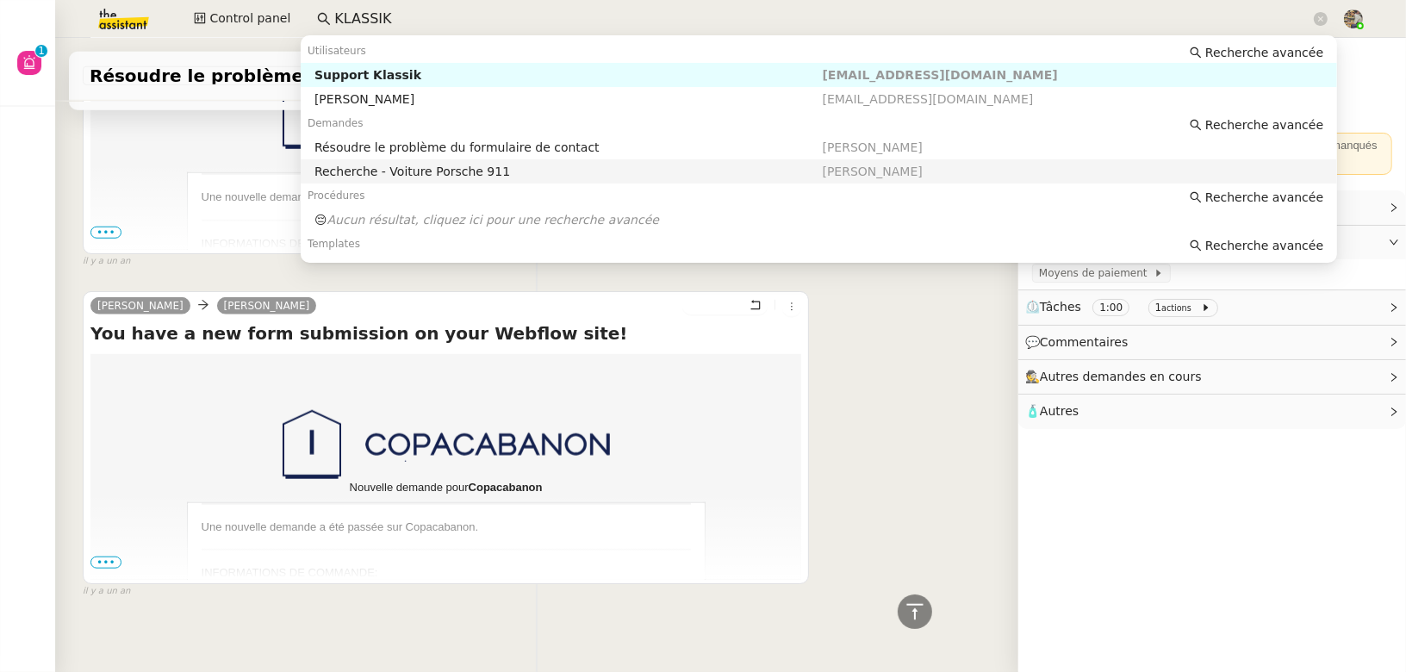
click at [399, 171] on div "Recherche - Voiture Porsche 911" at bounding box center [568, 172] width 508 height 16
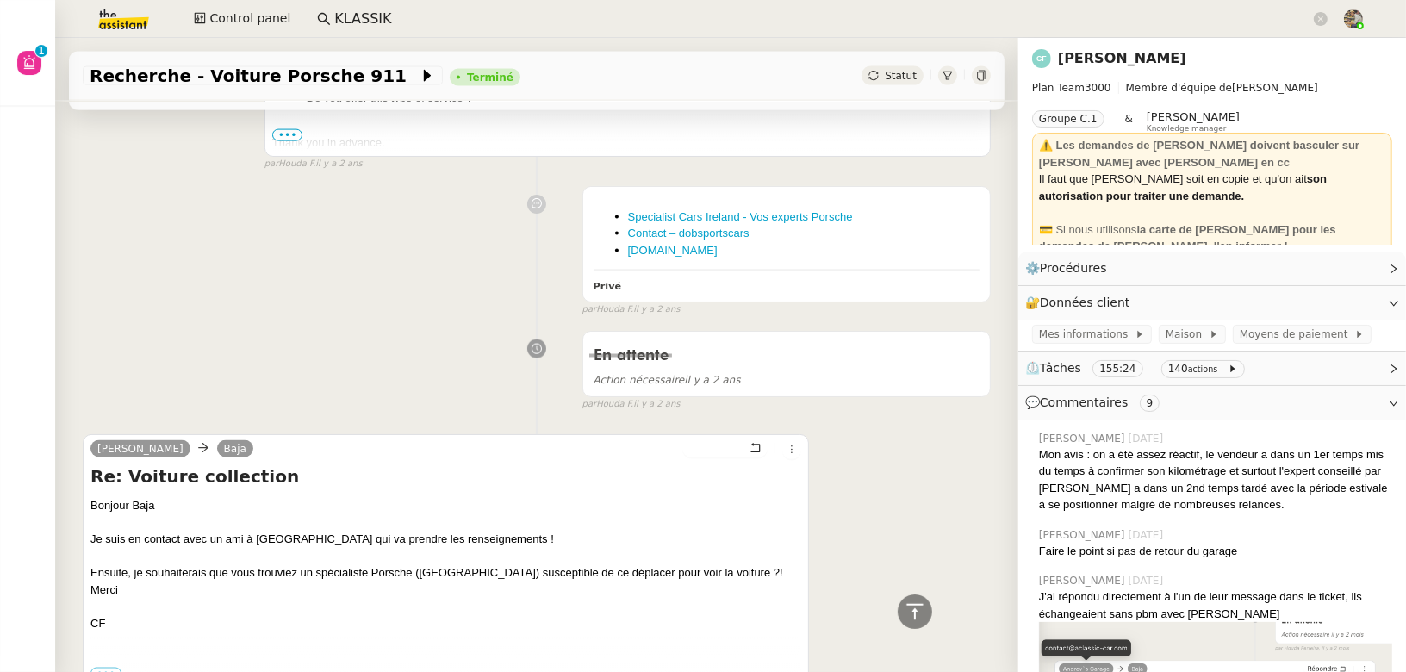
scroll to position [36236, 0]
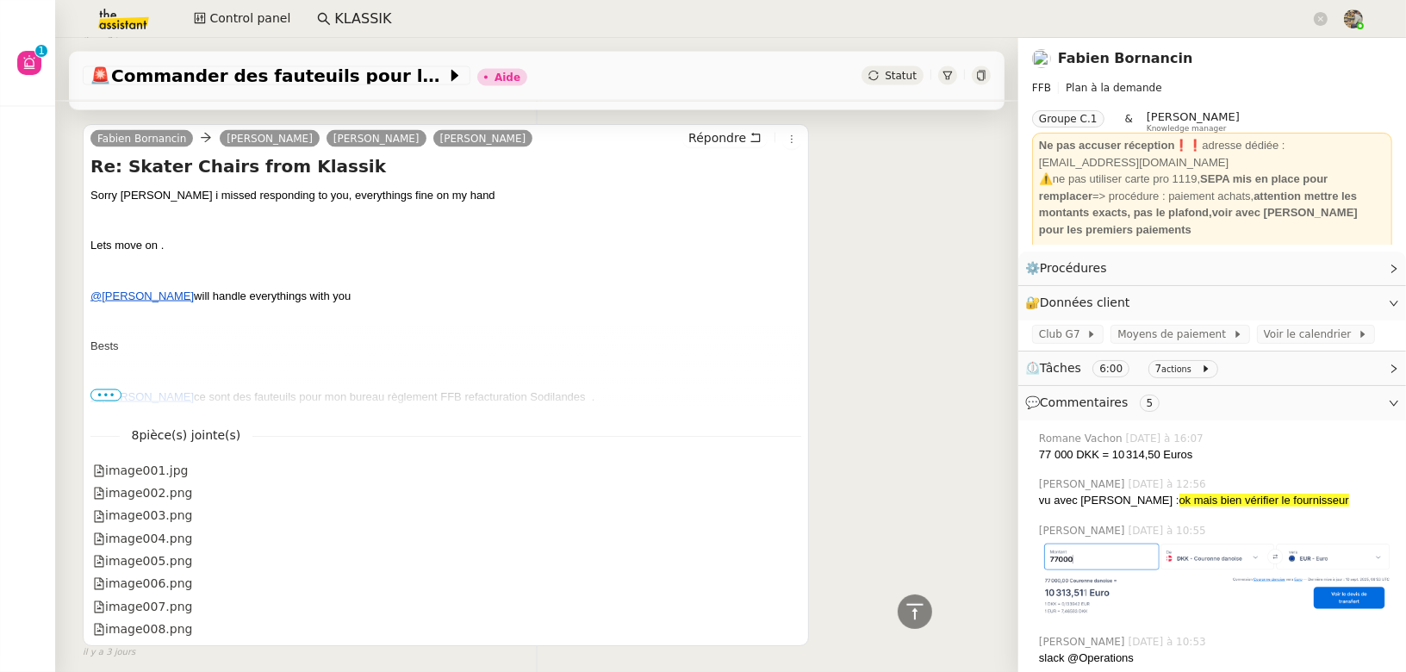
scroll to position [2675, 0]
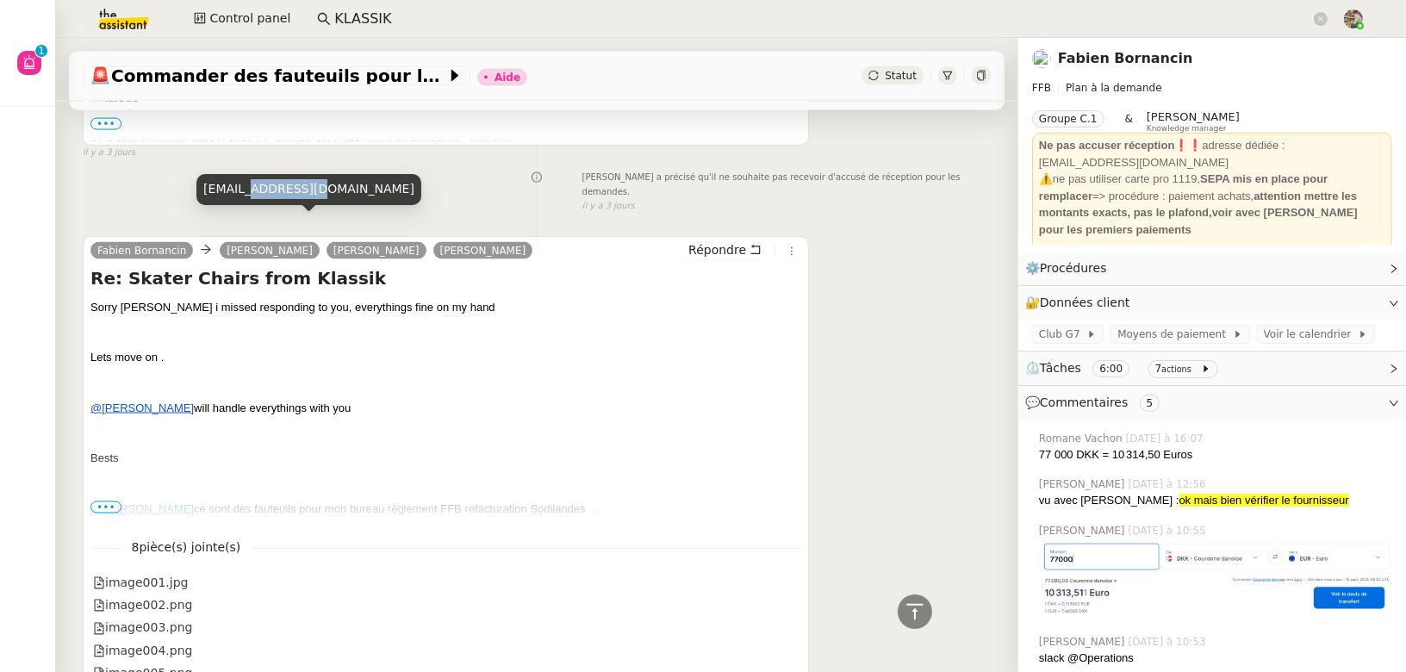
copy div "[DOMAIN_NAME]"
drag, startPoint x: 248, startPoint y: 193, endPoint x: 302, endPoint y: 194, distance: 53.4
click at [302, 194] on div "[EMAIL_ADDRESS][DOMAIN_NAME]" at bounding box center [308, 189] width 225 height 30
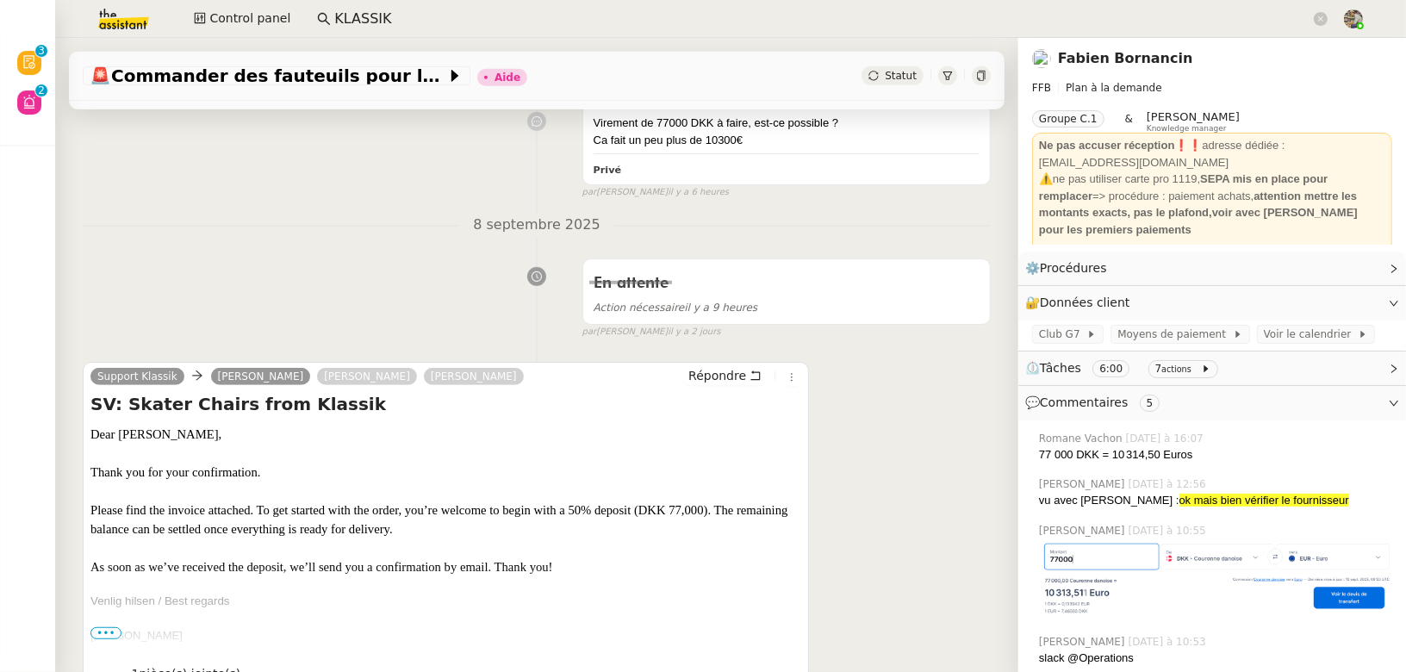
scroll to position [987, 0]
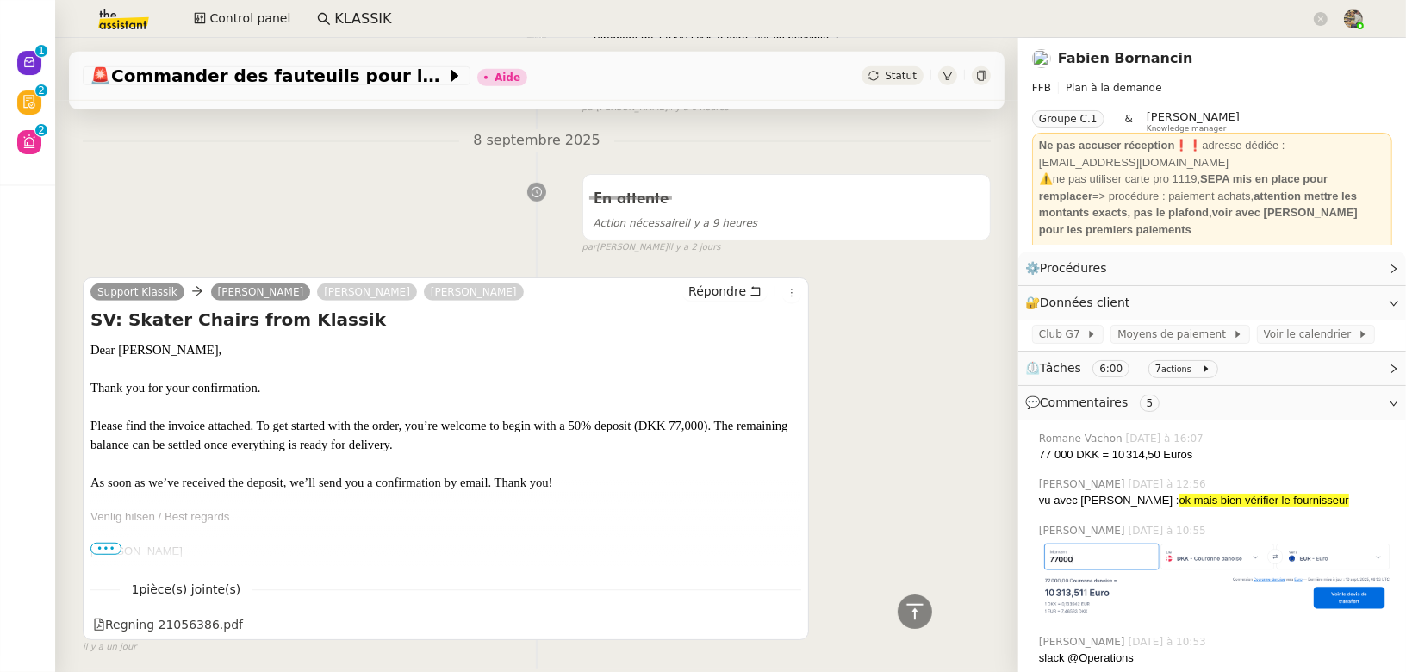
click at [104, 543] on span "•••" at bounding box center [105, 549] width 31 height 12
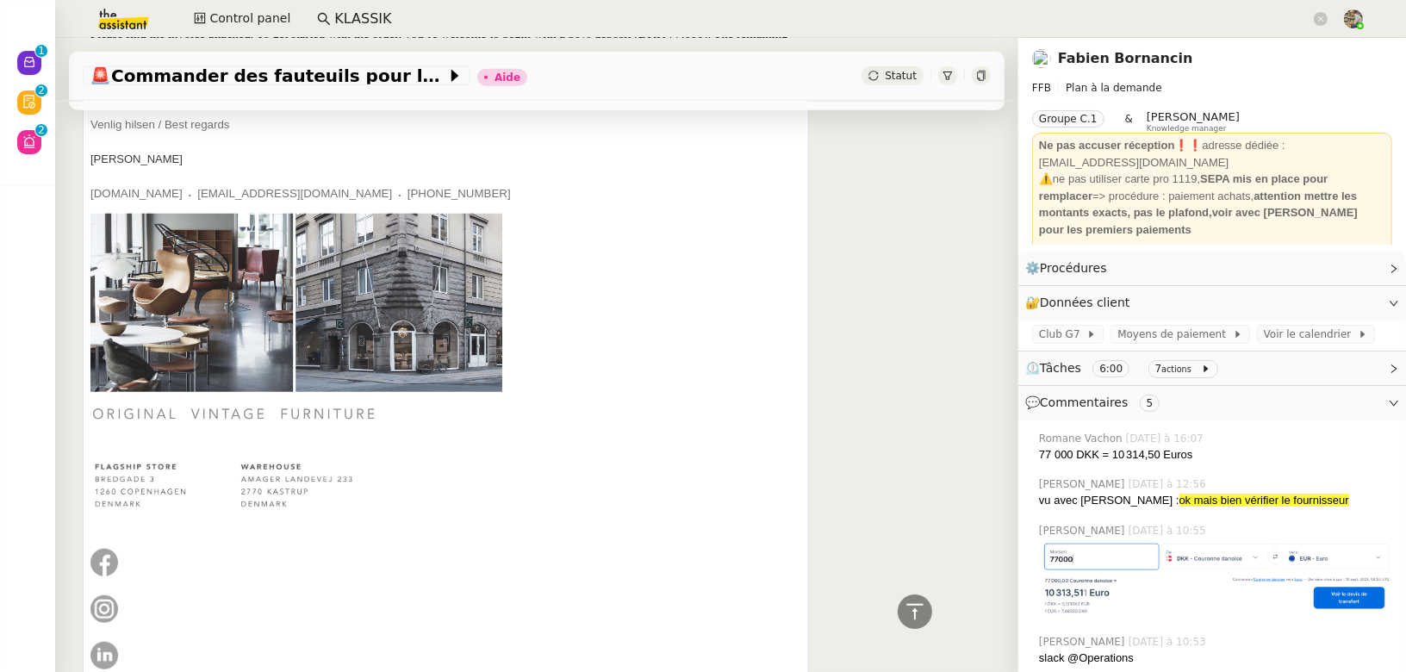
scroll to position [1380, 0]
